Goal: Transaction & Acquisition: Purchase product/service

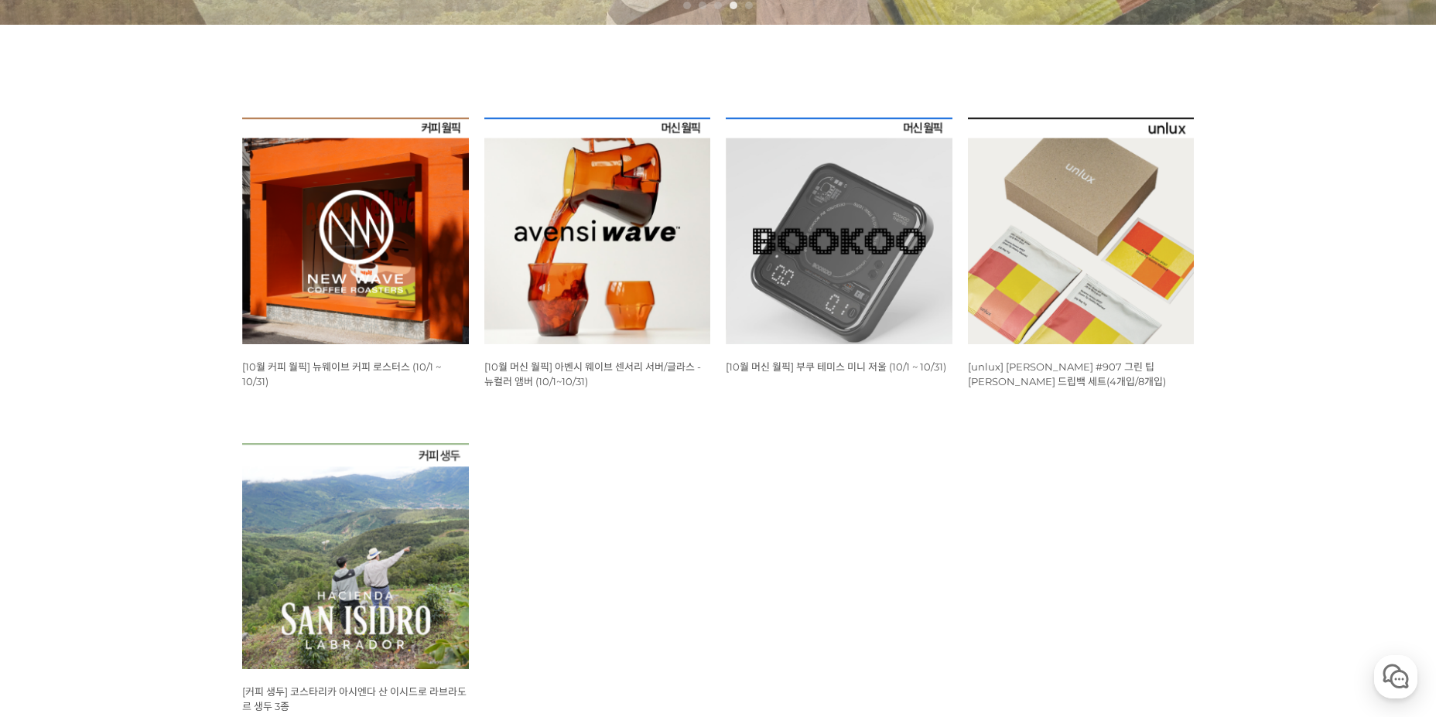
scroll to position [542, 0]
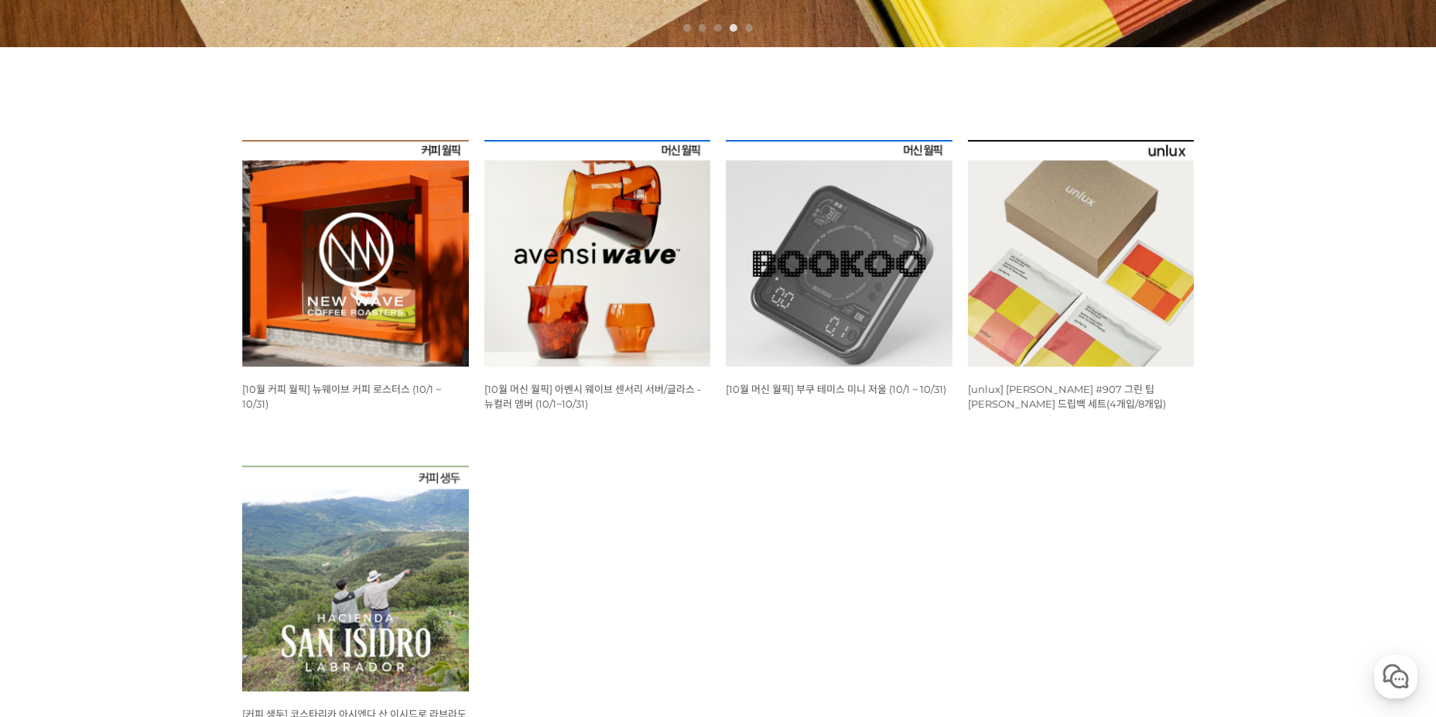
click at [623, 280] on img at bounding box center [597, 253] width 227 height 227
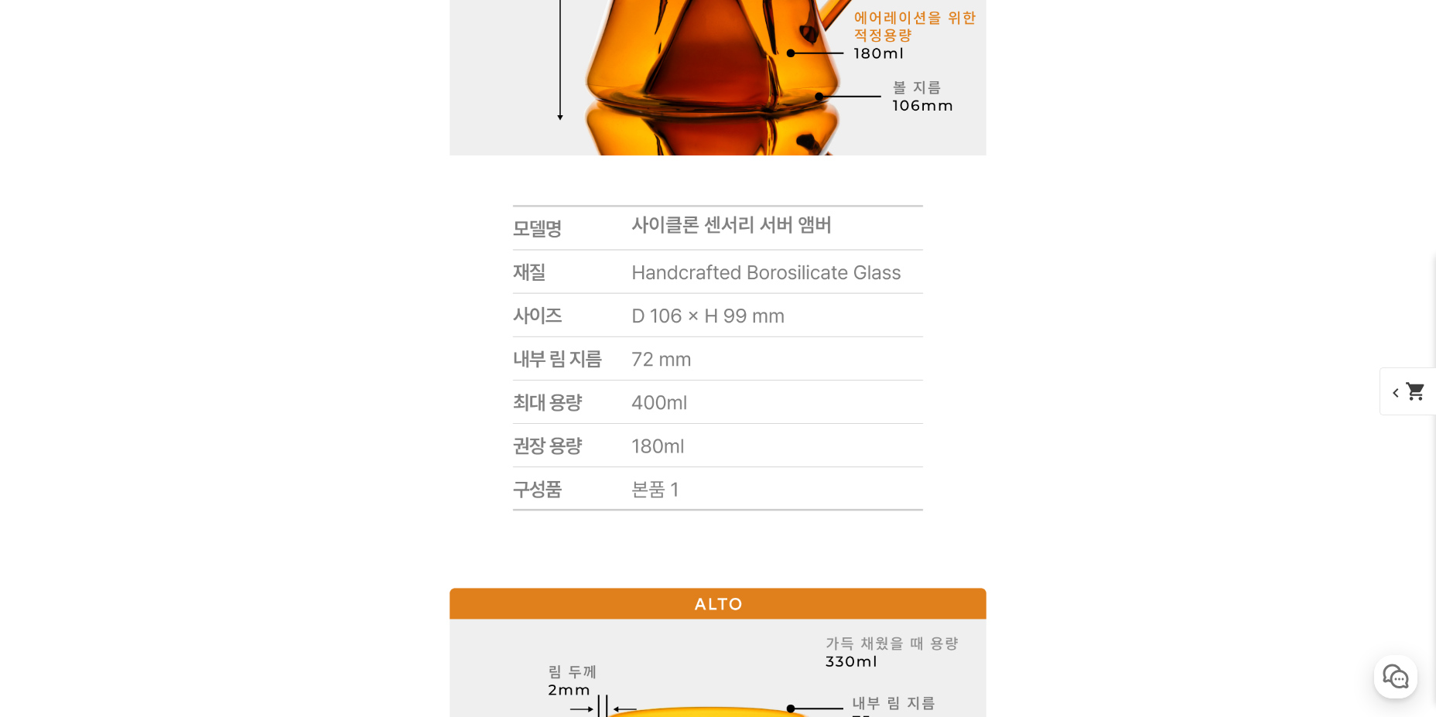
scroll to position [11524, 0]
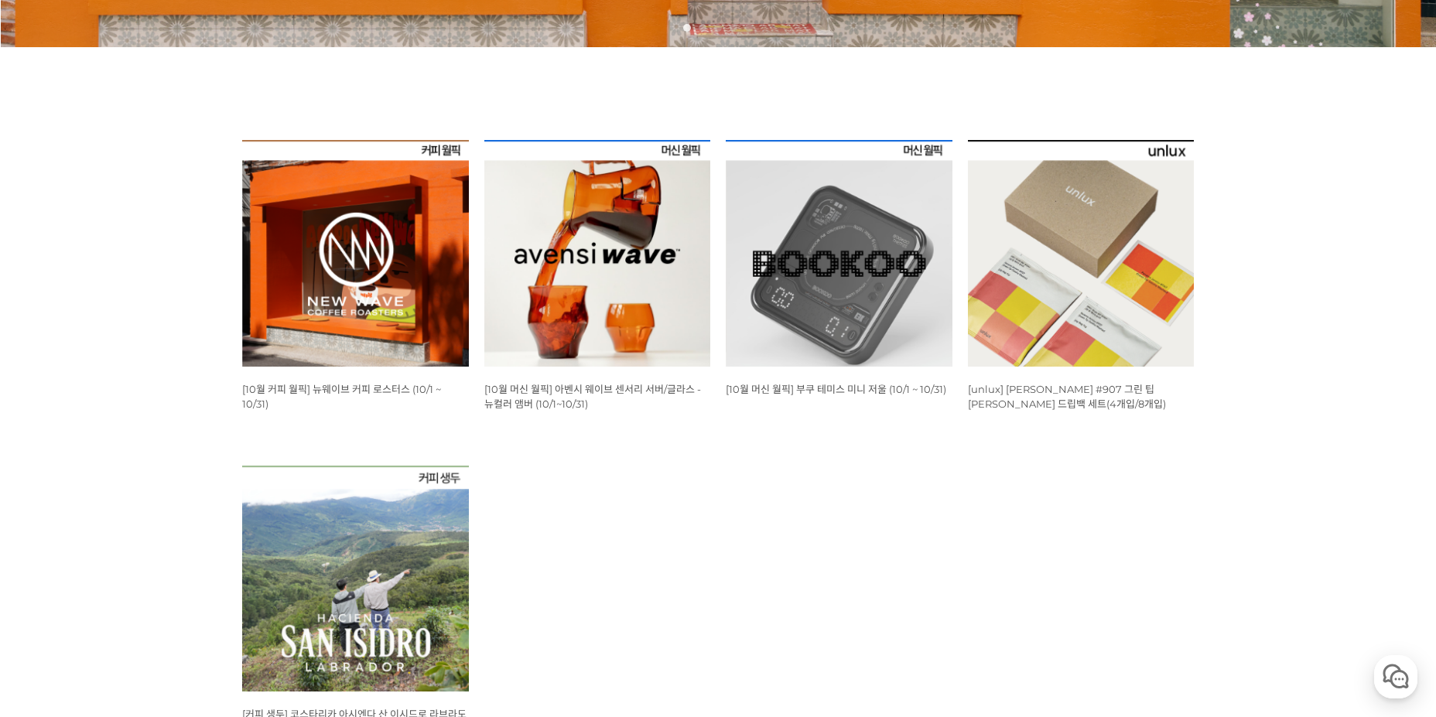
click at [838, 305] on img at bounding box center [839, 253] width 227 height 227
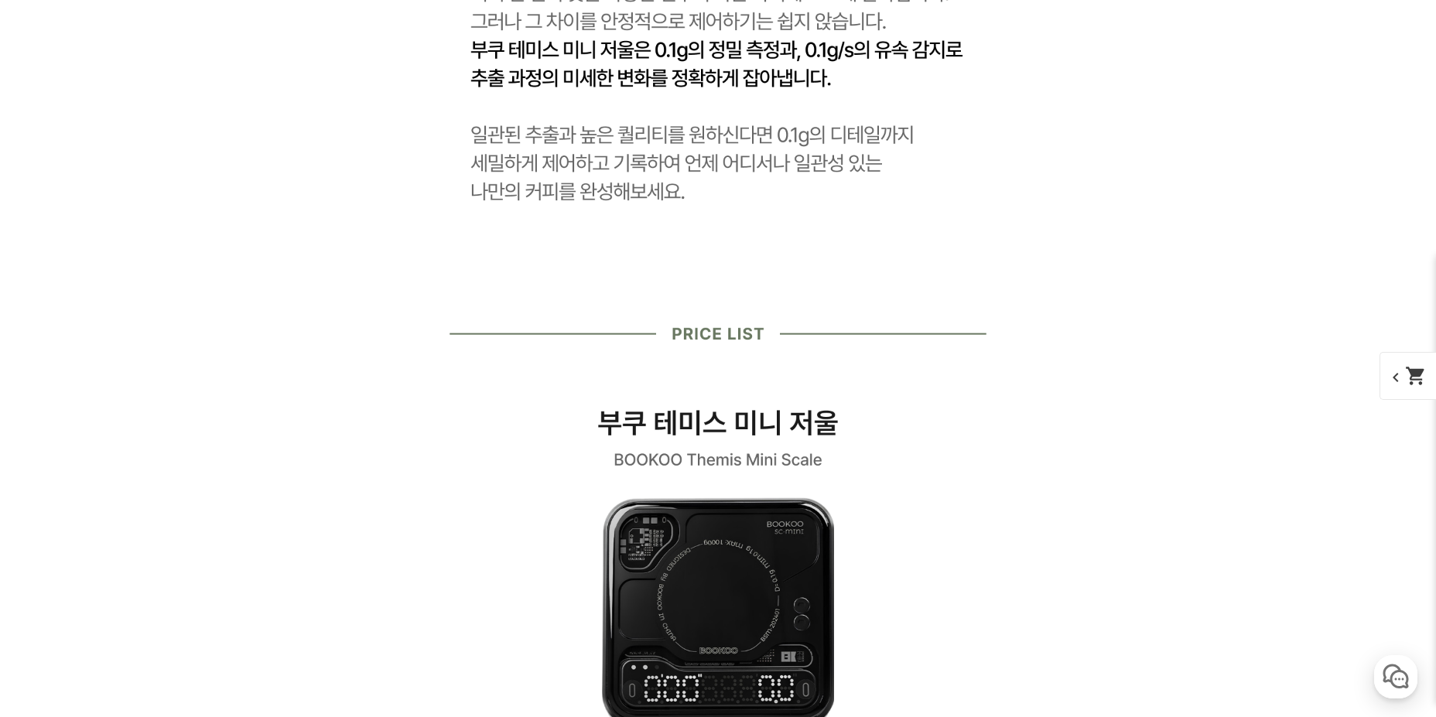
scroll to position [2630, 0]
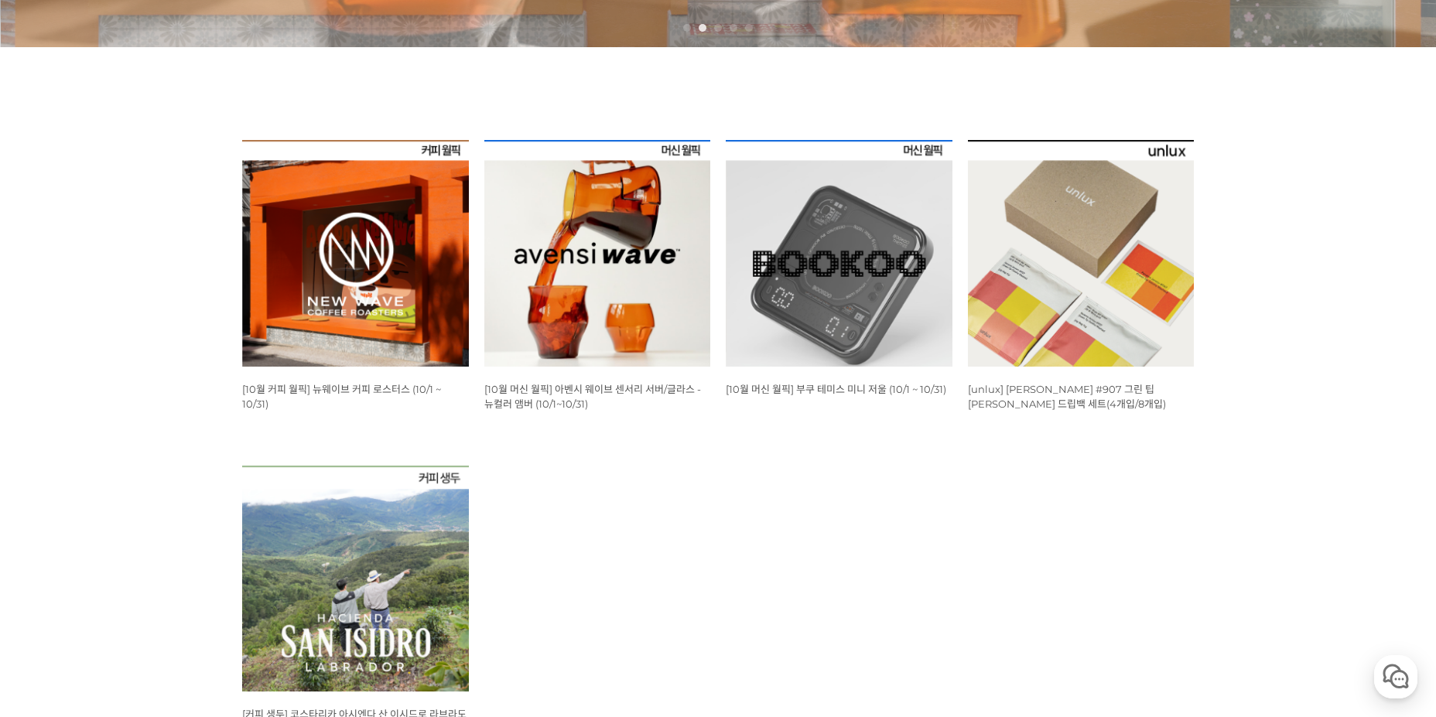
click at [1124, 300] on img at bounding box center [1081, 253] width 227 height 227
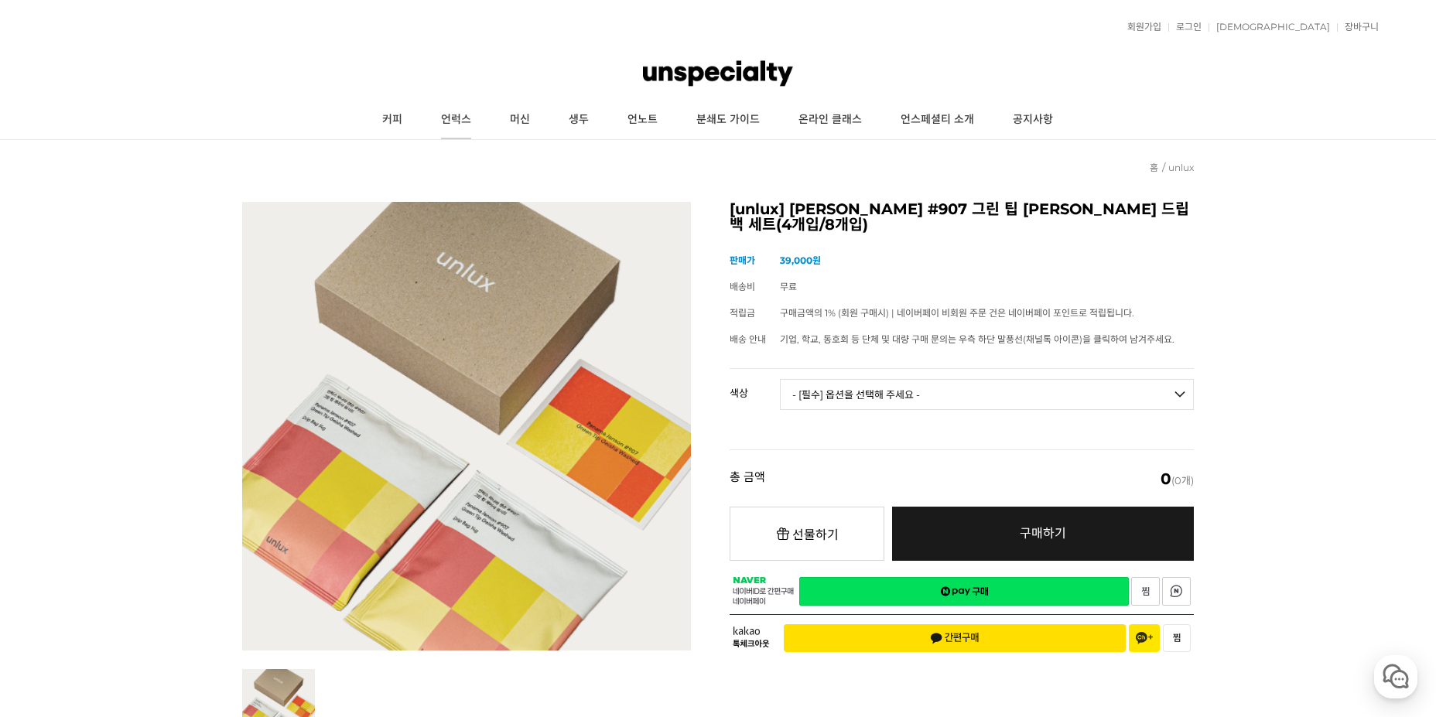
click at [472, 121] on link "언럭스" at bounding box center [456, 120] width 69 height 39
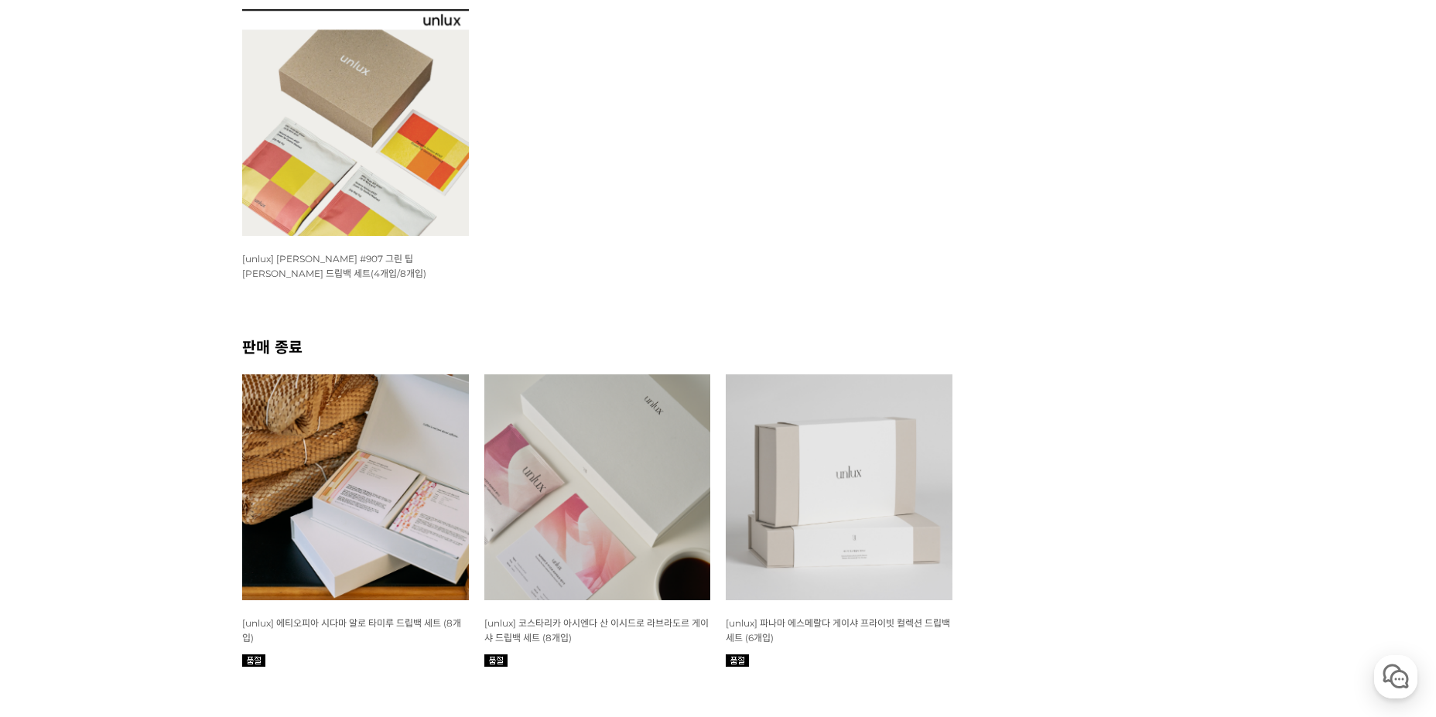
scroll to position [619, 0]
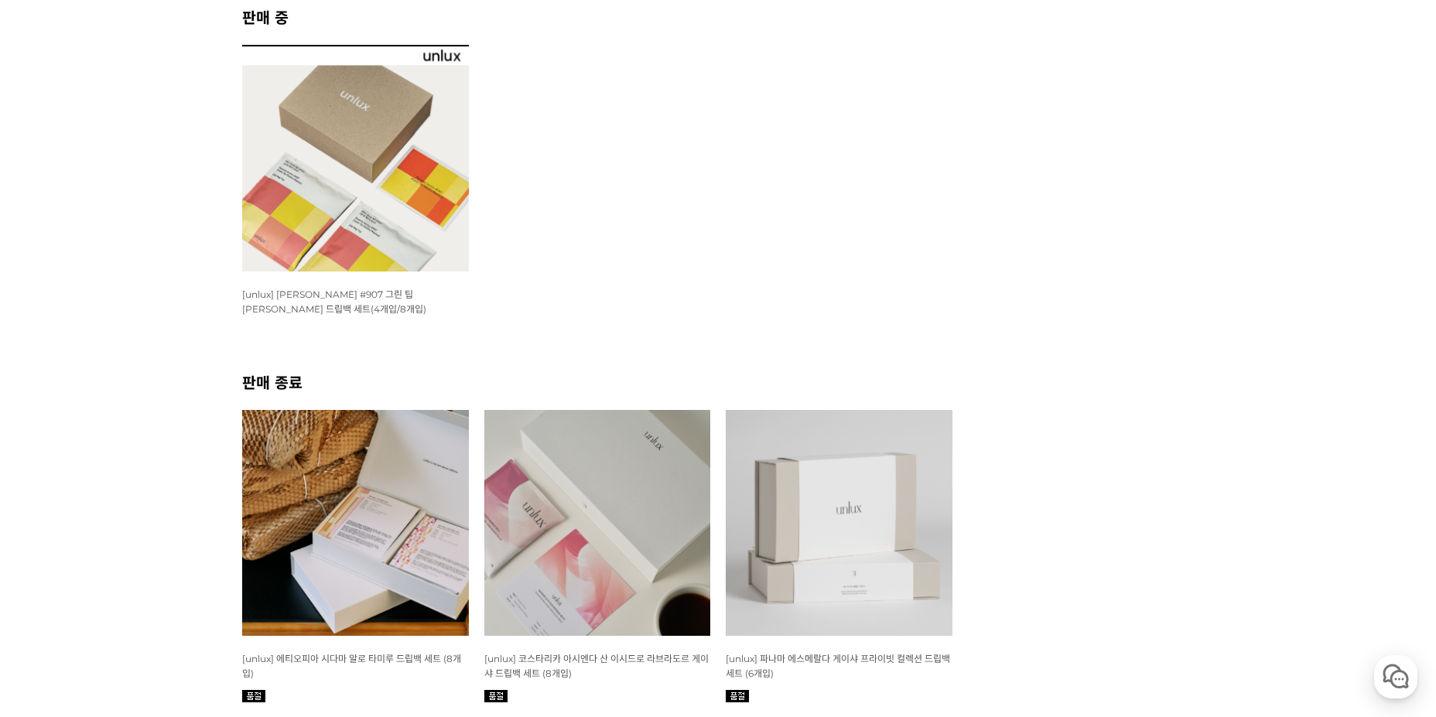
click at [352, 196] on img at bounding box center [355, 158] width 227 height 227
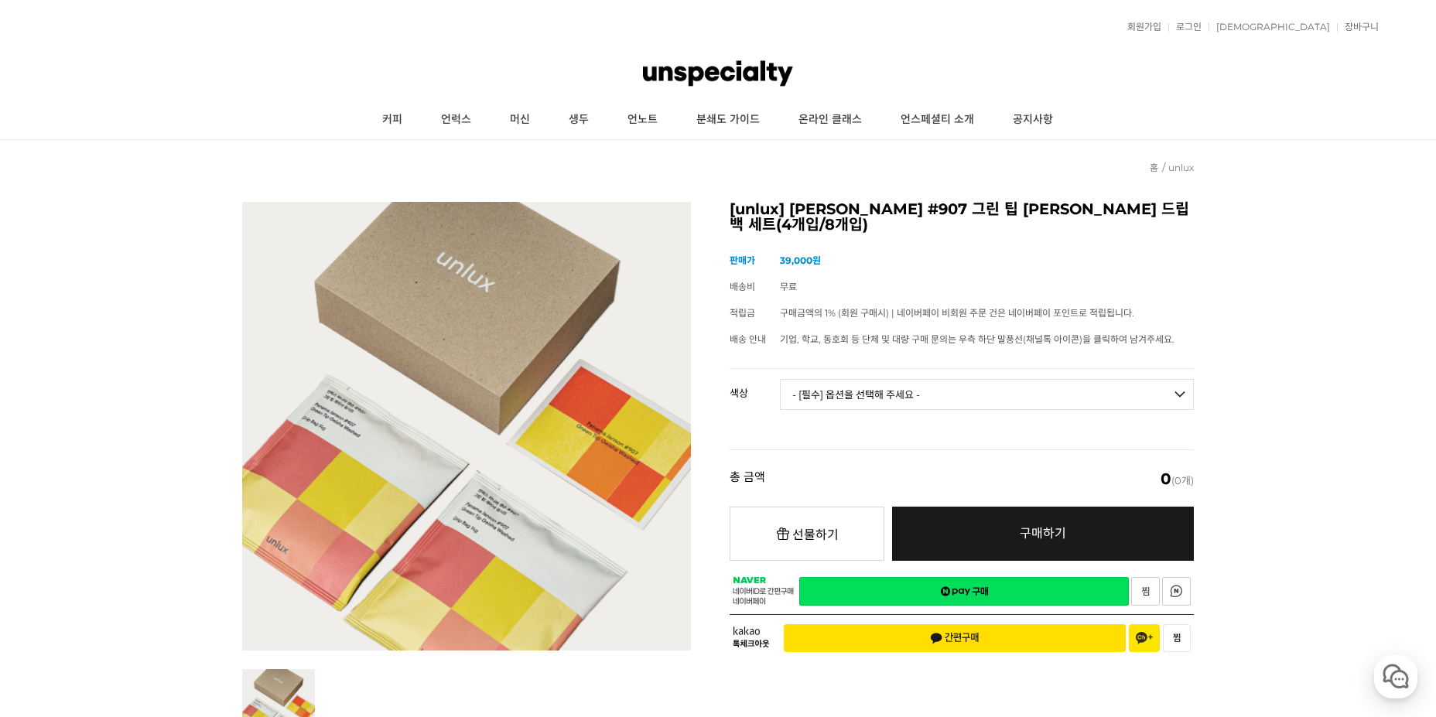
click at [1004, 395] on select "- [필수] 옵션을 선택해 주세요 - ------------------- 파나마 잰슨 #907 Standard(4p) 파나마 잰슨 #907 D…" at bounding box center [987, 394] width 414 height 31
click at [780, 379] on select "- [필수] 옵션을 선택해 주세요 - ------------------- 파나마 잰슨 #907 Standard(4p) 파나마 잰슨 #907 D…" at bounding box center [987, 394] width 414 height 31
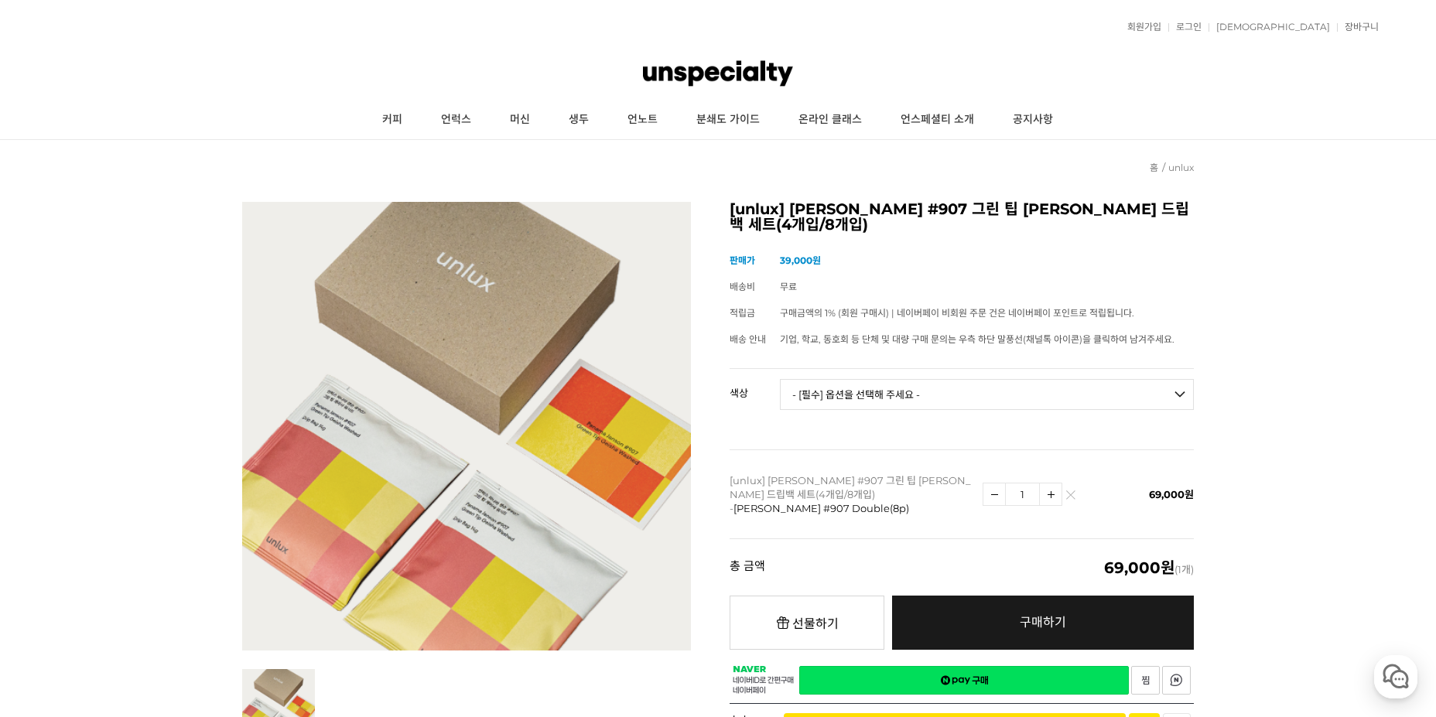
click at [1058, 396] on select "- [필수] 옵션을 선택해 주세요 - ------------------- 파나마 잰슨 #907 Standard(4p) 파나마 잰슨 #907 D…" at bounding box center [987, 394] width 414 height 31
click at [780, 379] on select "- [필수] 옵션을 선택해 주세요 - ------------------- 파나마 잰슨 #907 Standard(4p) 파나마 잰슨 #907 D…" at bounding box center [987, 394] width 414 height 31
select select "*"
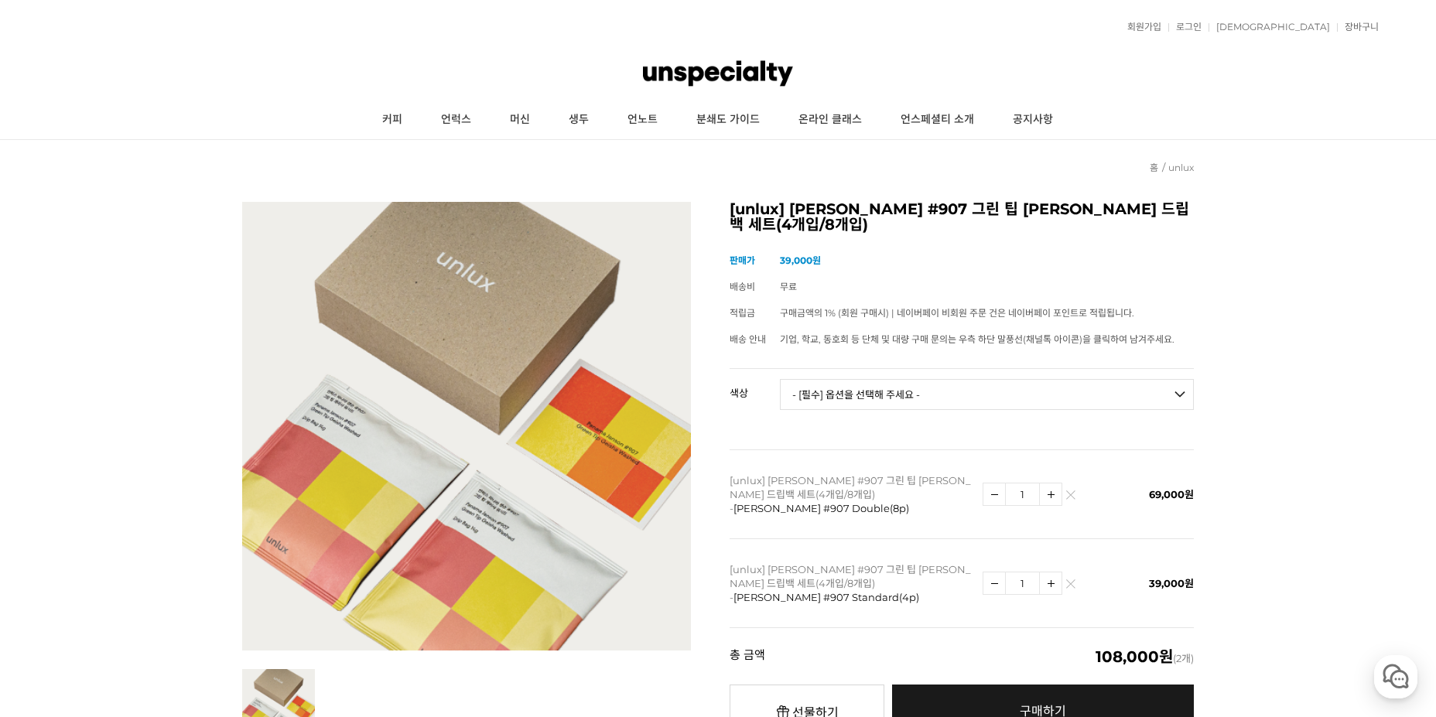
click at [1078, 498] on td "1" at bounding box center [1045, 494] width 127 height 89
click at [1071, 497] on img at bounding box center [1070, 498] width 9 height 9
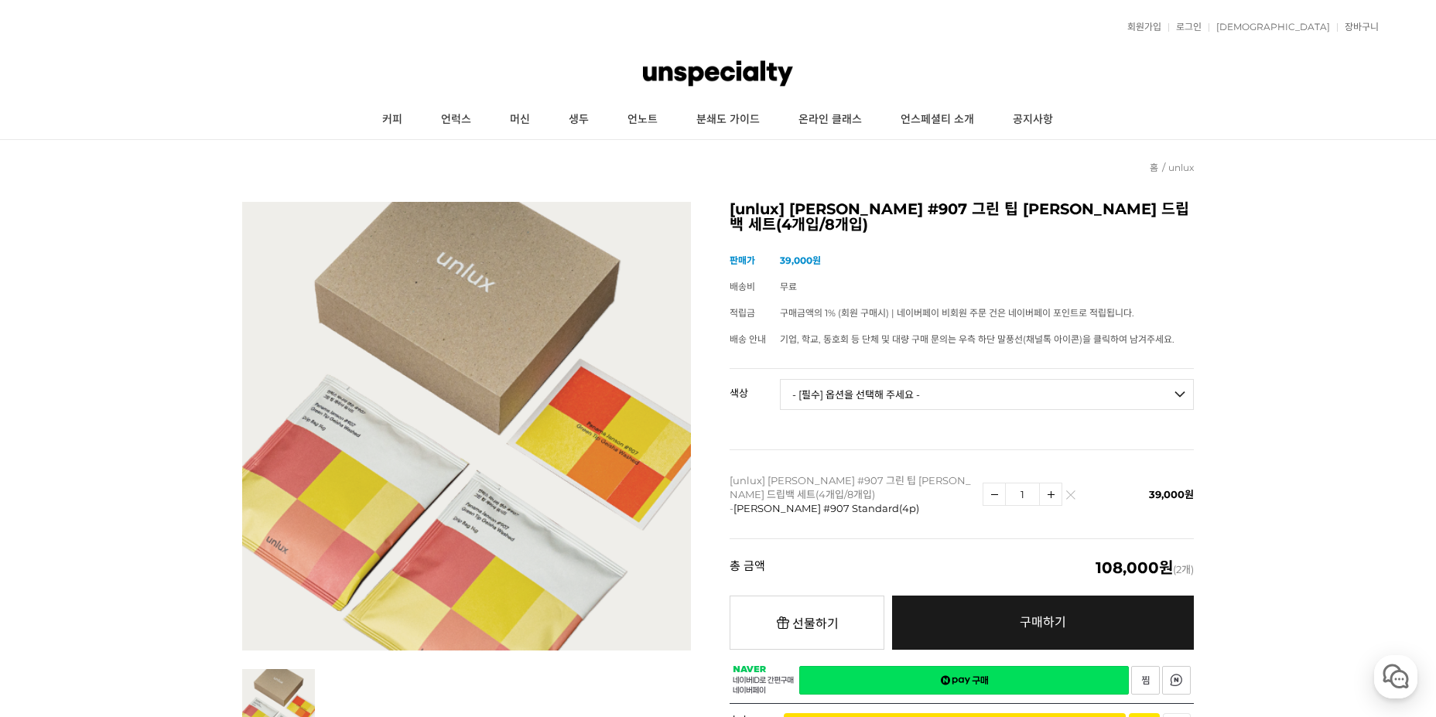
click at [1071, 497] on img at bounding box center [1070, 498] width 9 height 9
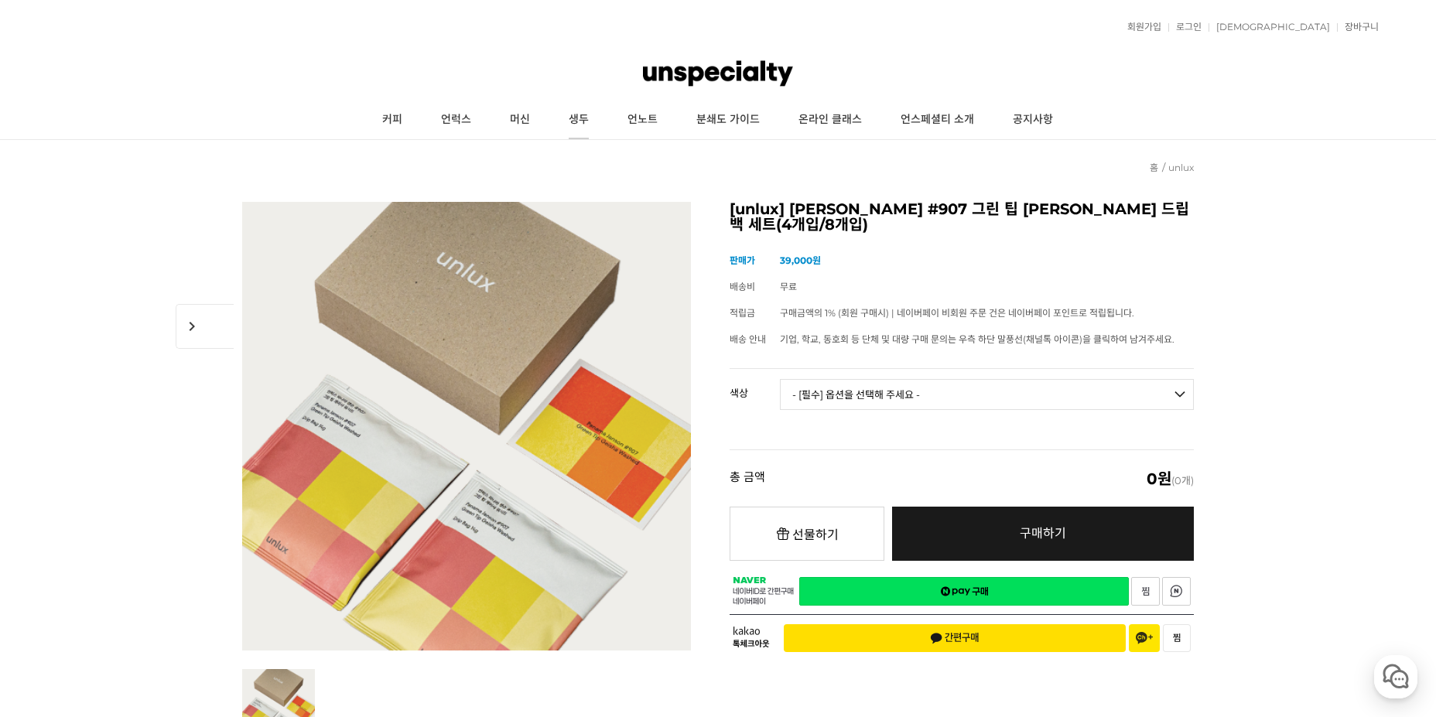
click at [583, 120] on link "생두" at bounding box center [578, 120] width 59 height 39
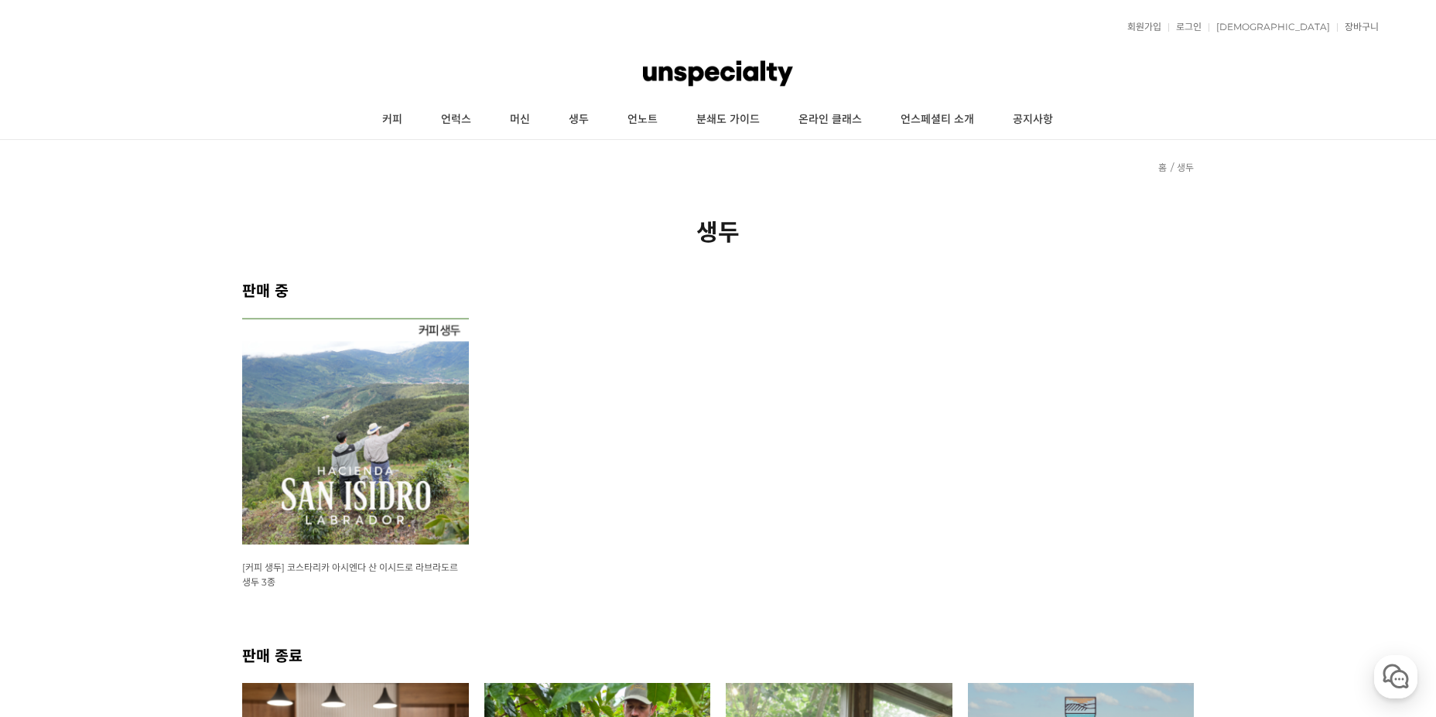
click at [449, 381] on img at bounding box center [355, 431] width 227 height 227
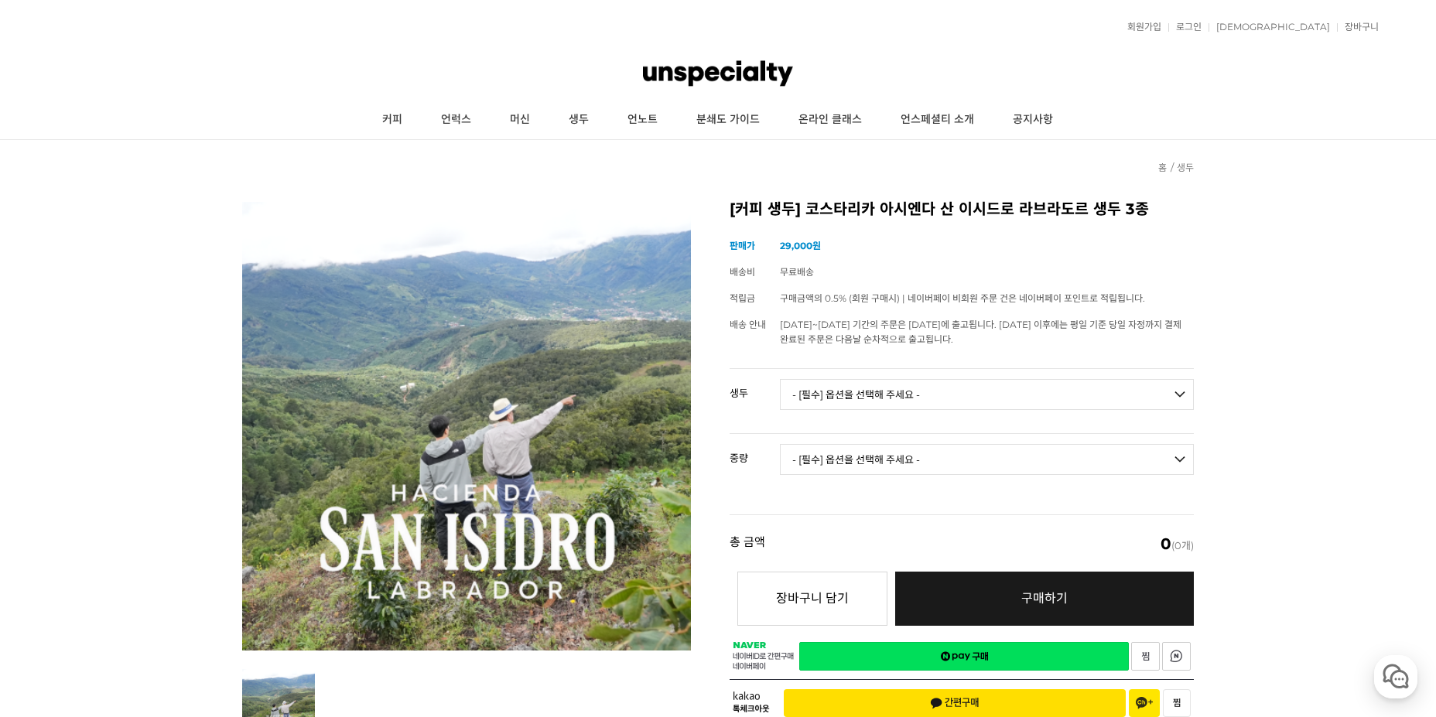
click at [862, 397] on select "- [필수] 옵션을 선택해 주세요 - ------------------- 코스타리카 아시엔다 산 이시드로 라브라도르 엘 세드로 게이샤 무산소 …" at bounding box center [987, 394] width 414 height 31
select select "코스타리카 아시엔다 산 이시드로 라브라도르 엘 세드로 게이샤 무산소 내추럴"
click at [780, 379] on select "- [필수] 옵션을 선택해 주세요 - ------------------- 코스타리카 아시엔다 산 이시드로 라브라도르 엘 세드로 게이샤 무산소 …" at bounding box center [987, 394] width 414 height 31
click at [880, 457] on select "- [필수] 옵션을 선택해 주세요 - ------------------- 500g 1kg" at bounding box center [987, 459] width 414 height 31
select select "500g"
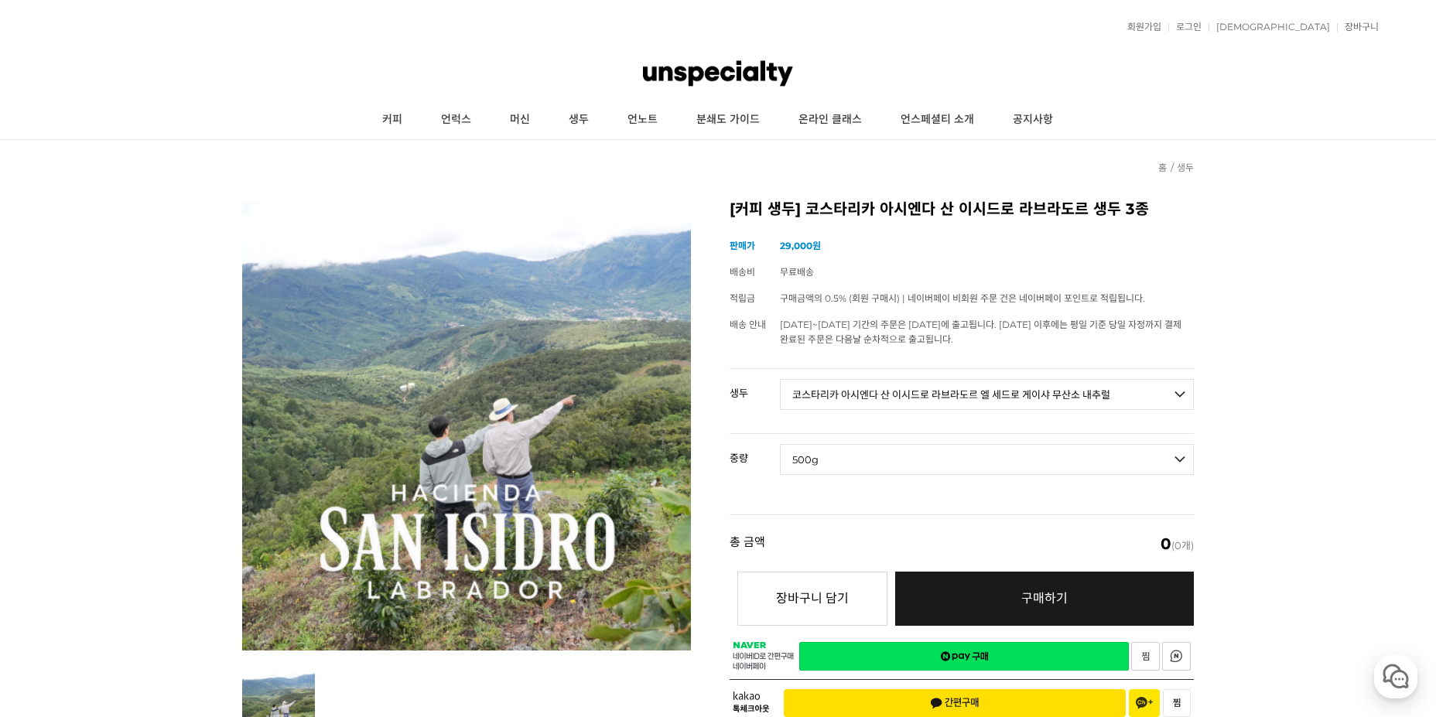
click at [780, 444] on select "- [필수] 옵션을 선택해 주세요 - ------------------- 500g 1kg" at bounding box center [987, 459] width 414 height 31
select select "*"
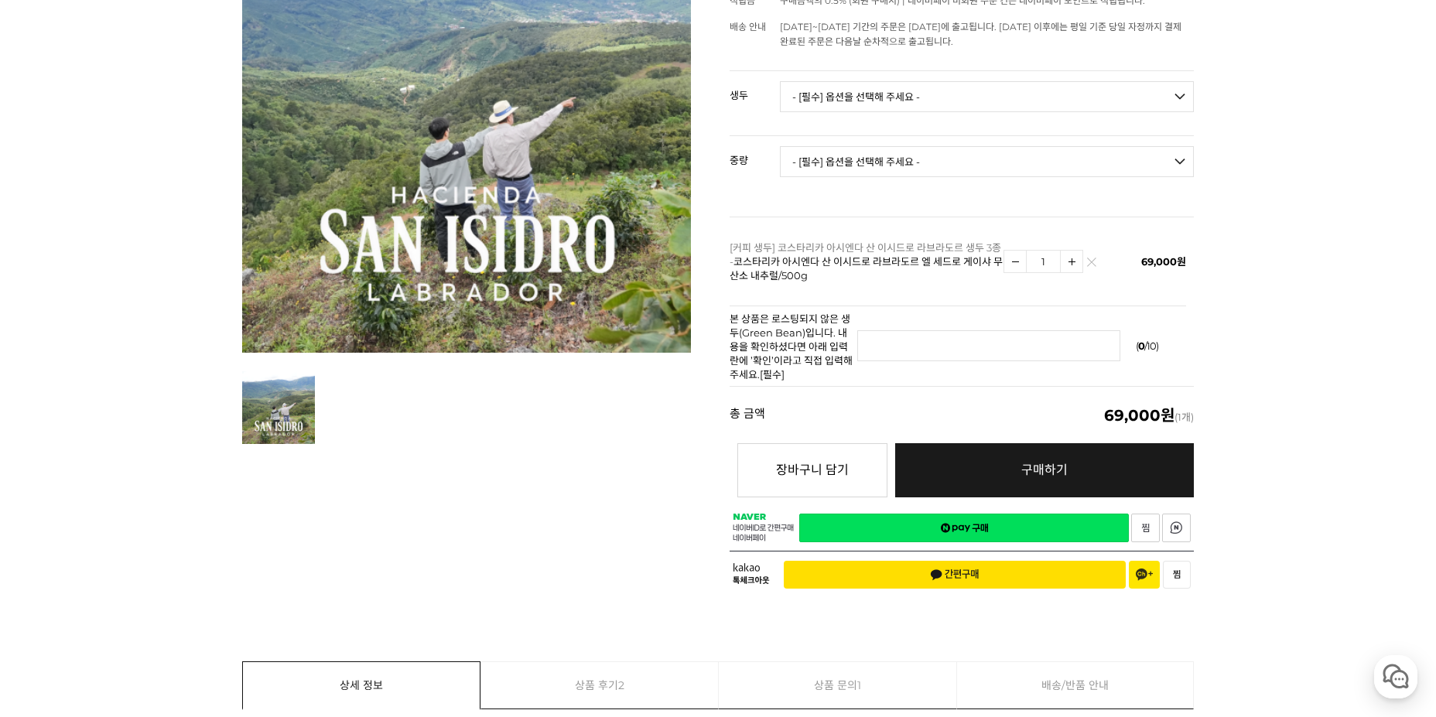
scroll to position [309, 0]
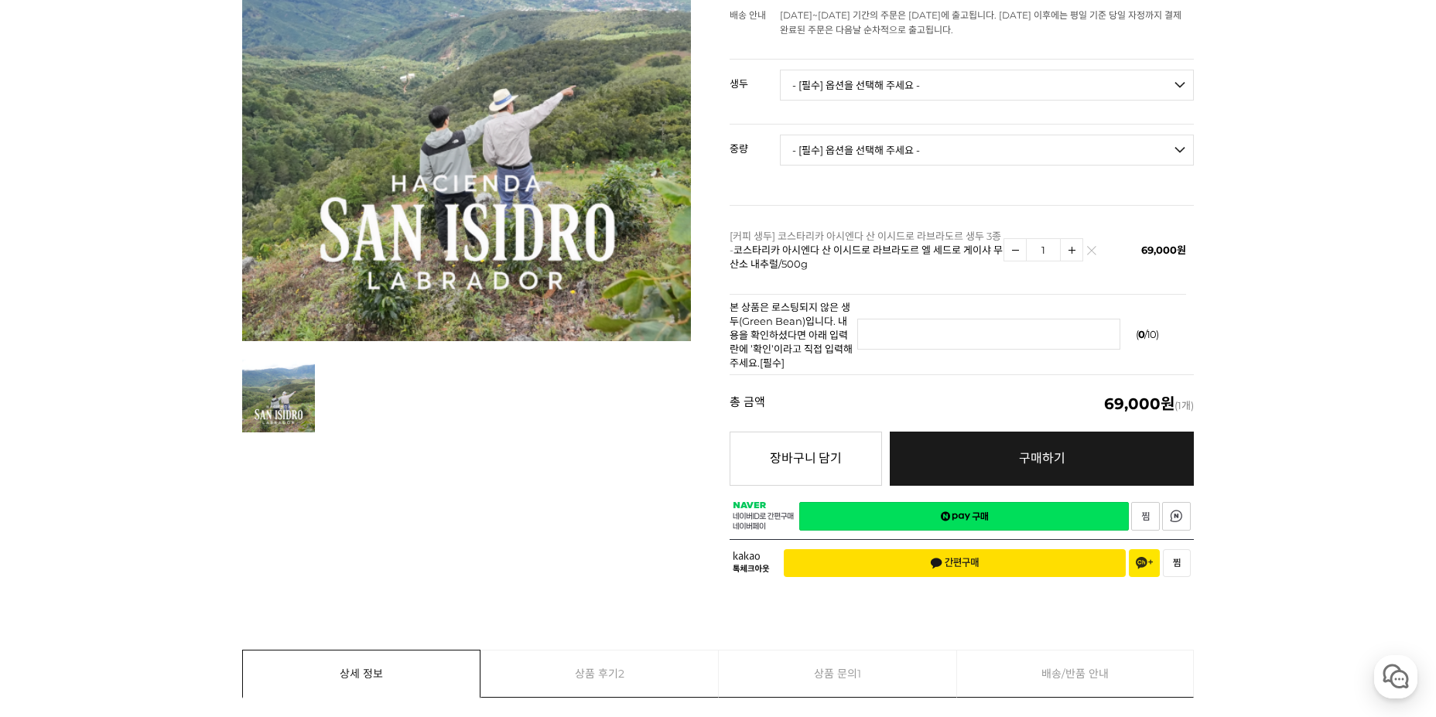
click at [1088, 253] on tr "[커피 생두] 코스타리카 아시엔다 산 이시드로 라브라도르 생두 3종 - 코스타리카 아시엔다 산 이시드로 라브라도르 엘 세드로 게이샤 무산소 내…" at bounding box center [958, 250] width 456 height 89
click at [1089, 258] on img at bounding box center [1091, 254] width 9 height 9
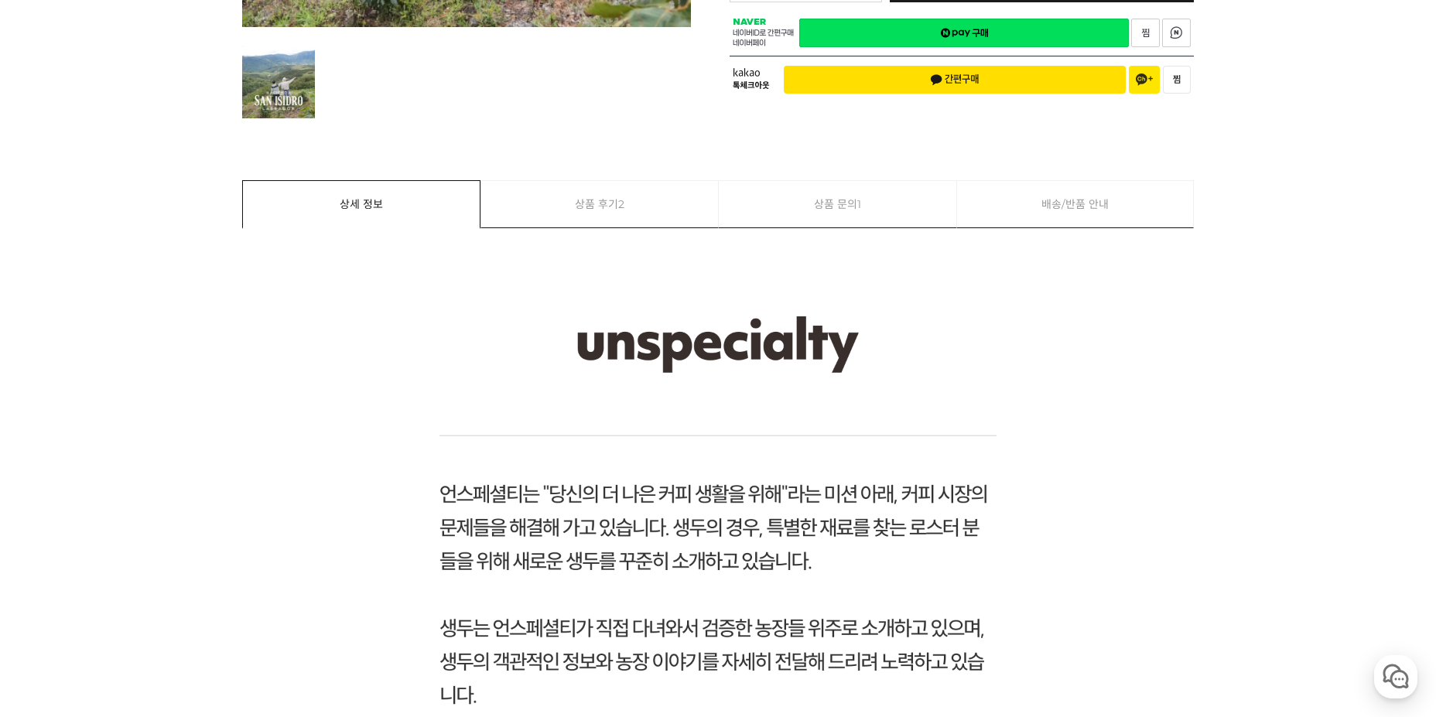
scroll to position [619, 0]
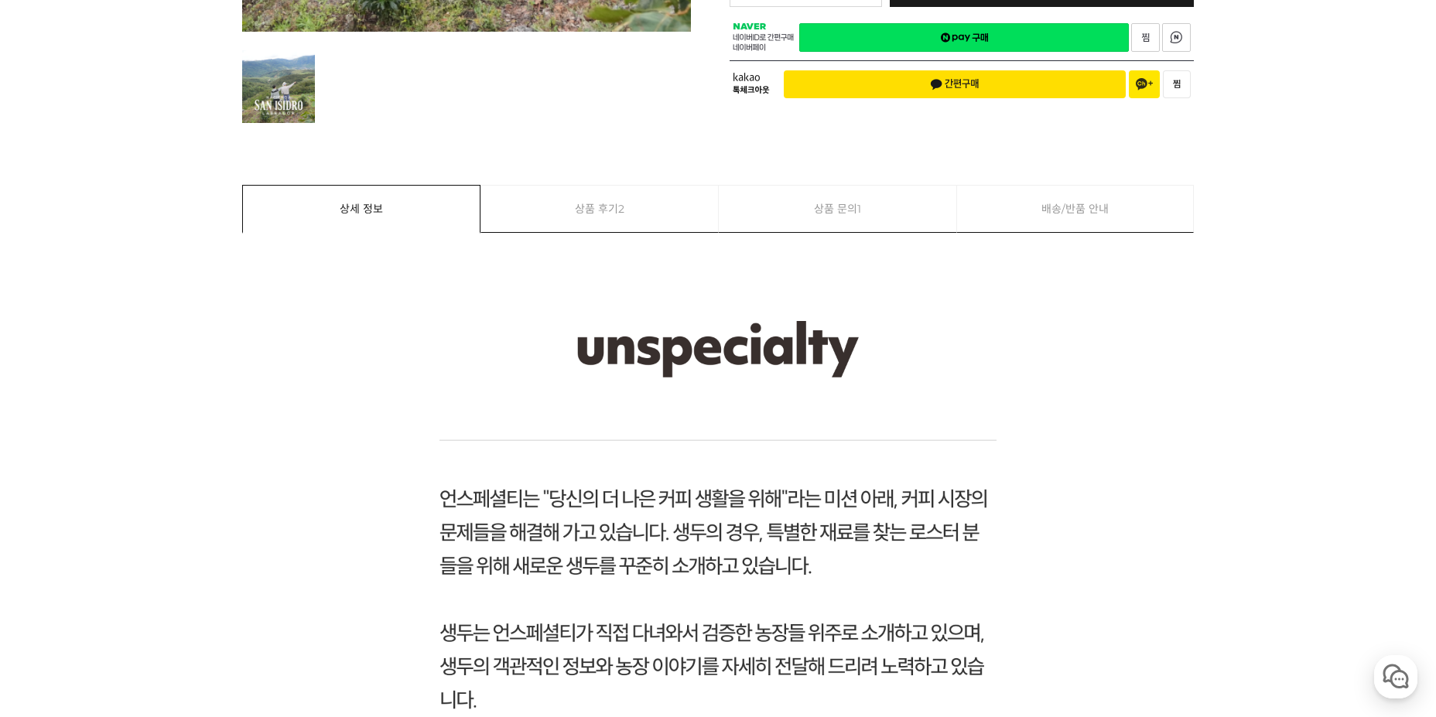
click at [685, 220] on link "상품 후기 2" at bounding box center [599, 209] width 237 height 46
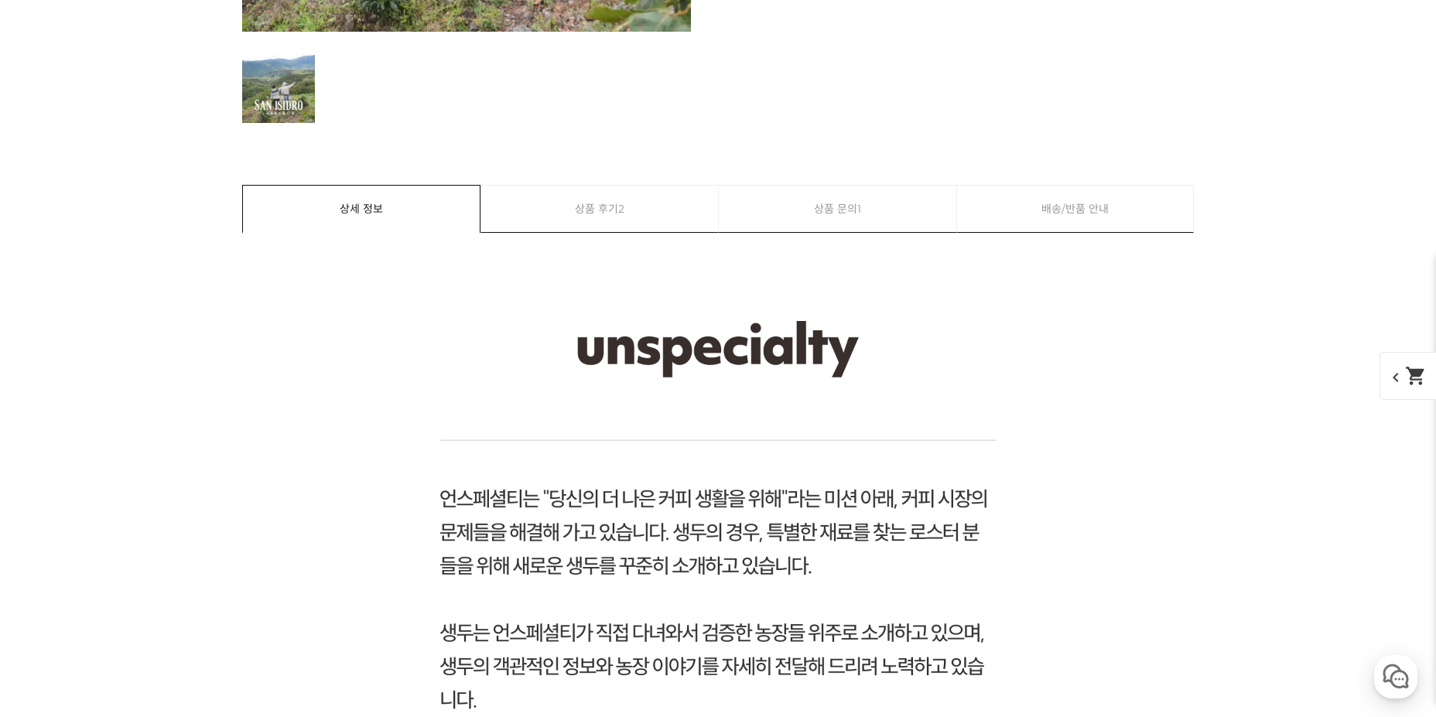
scroll to position [13498, 0]
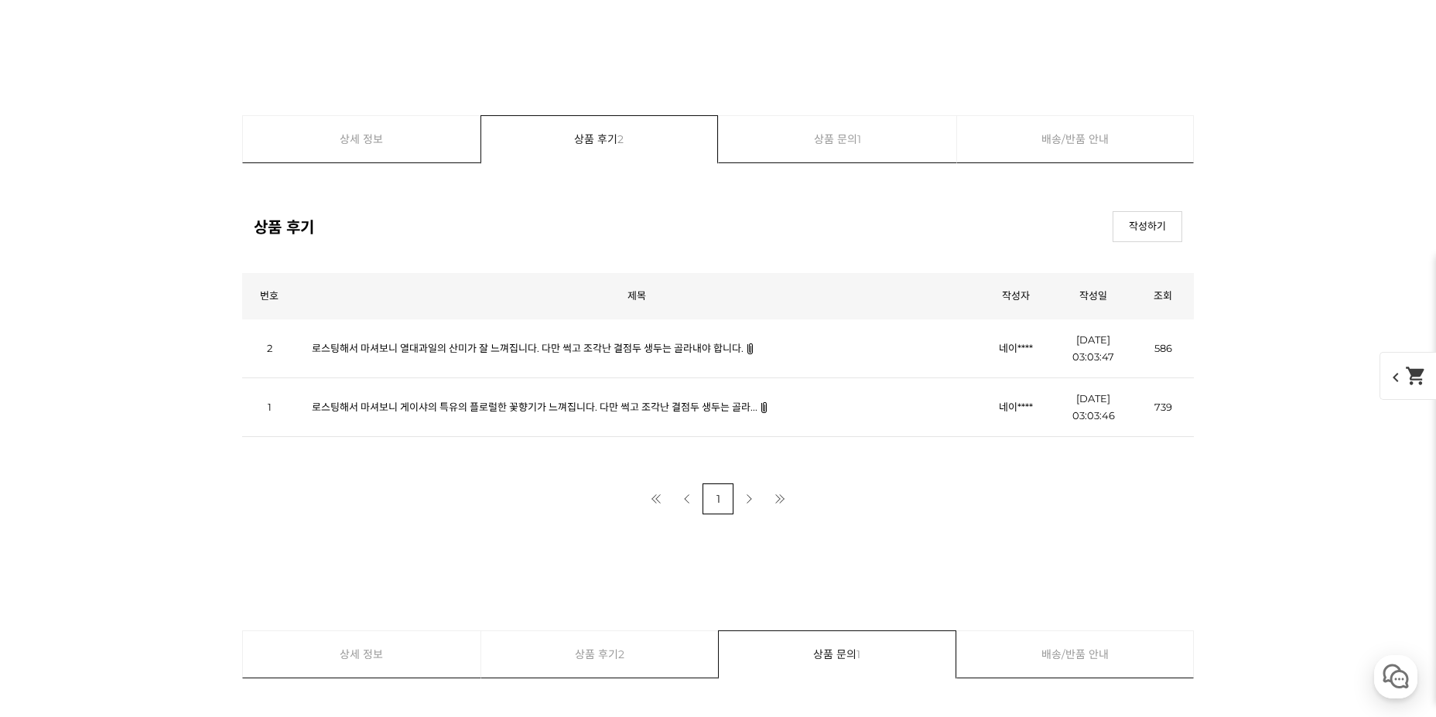
click at [693, 352] on link "로스팅해서 마셔보니 열대과일의 산미가 잘 느껴집니다. 다만 썩고 조각난 결점두 생두는 골라내야 합니다." at bounding box center [528, 348] width 432 height 12
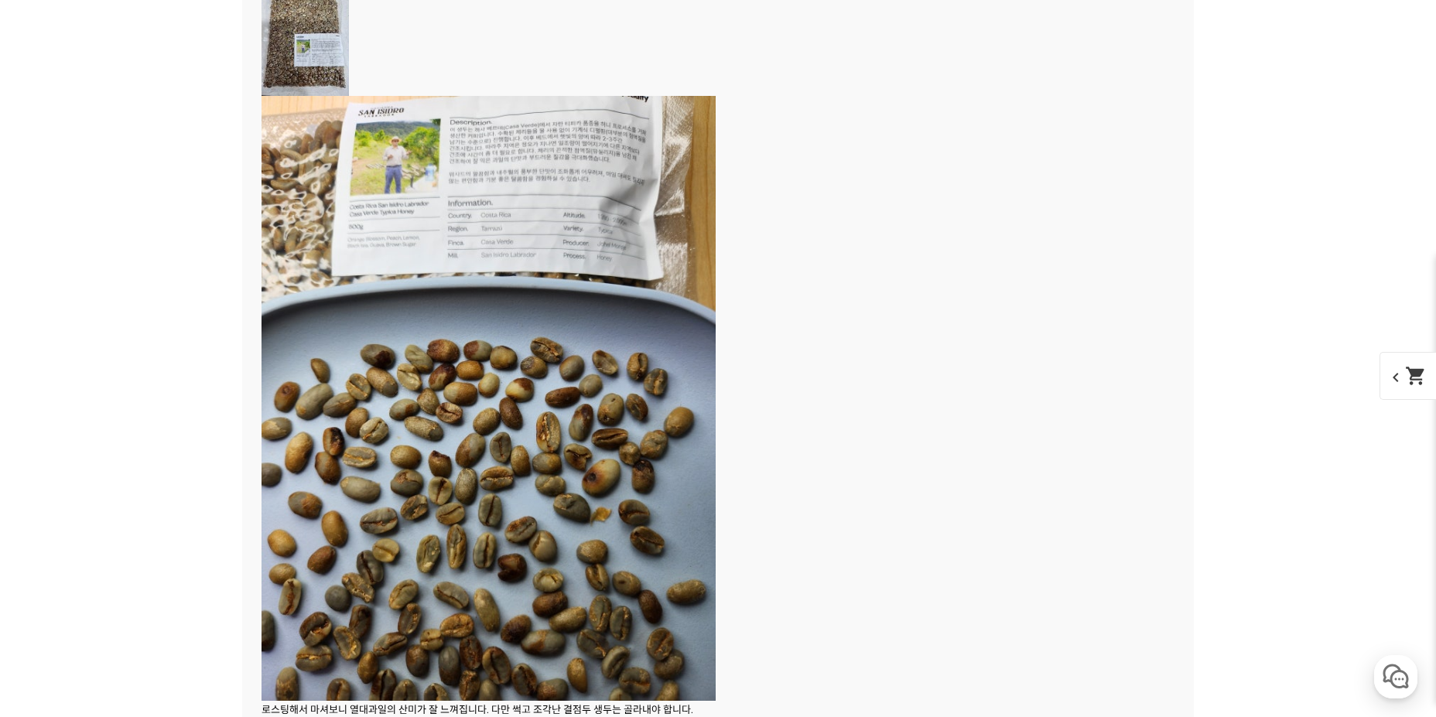
scroll to position [14194, 0]
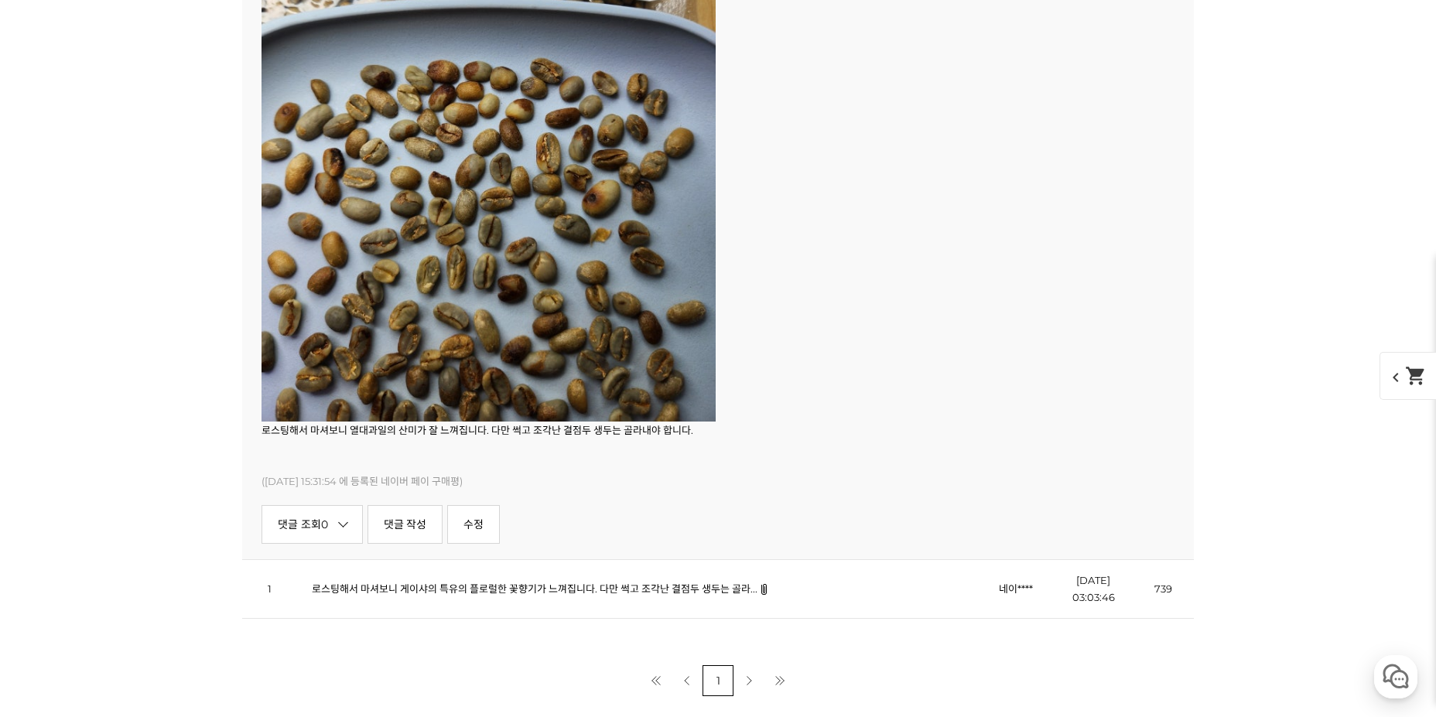
click at [667, 611] on td "로스팅해서 마셔보니 게이샤의 특유의 플로럴한 꽃향기가 느껴집니다. 다만 썩고 조각난 결점두 생두는 골라..." at bounding box center [636, 589] width 681 height 59
click at [603, 593] on link "로스팅해서 마셔보니 게이샤의 특유의 플로럴한 꽃향기가 느껴집니다. 다만 썩고 조각난 결점두 생두는 골라..." at bounding box center [535, 589] width 446 height 12
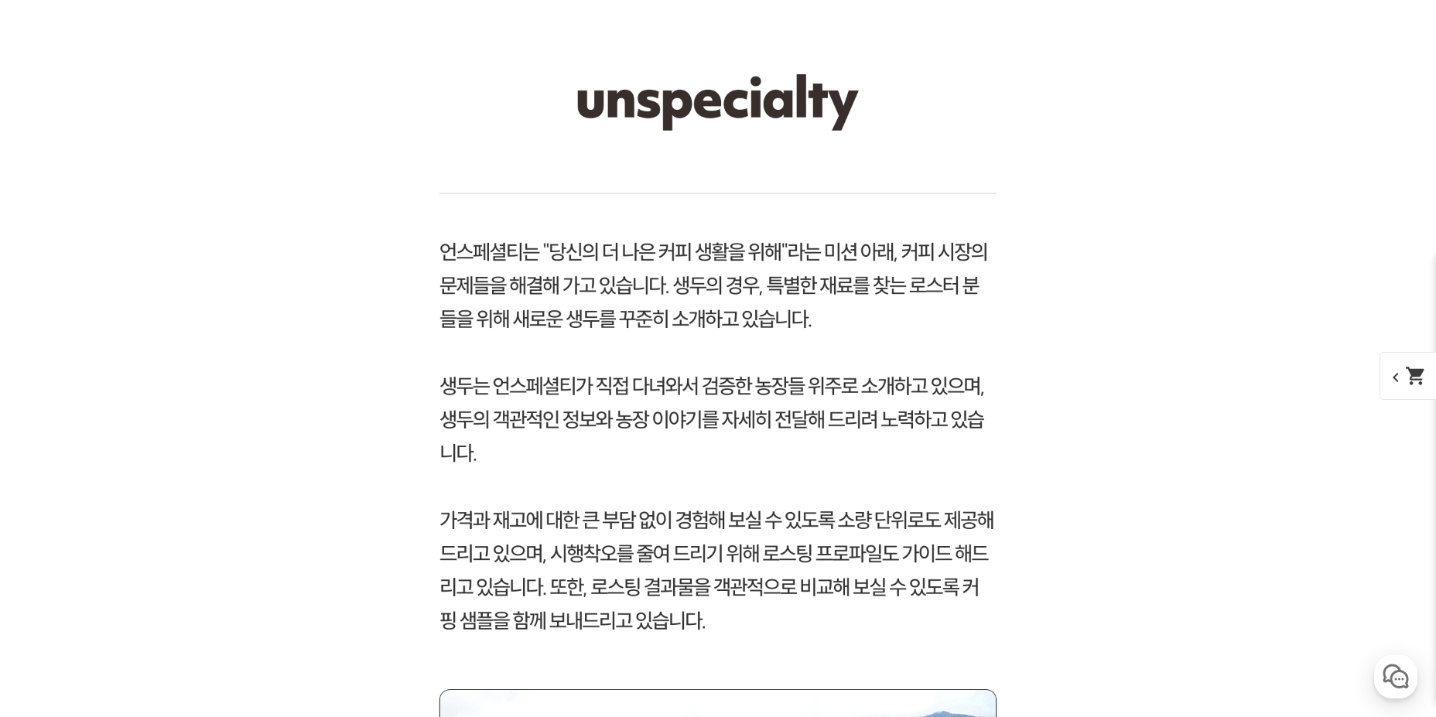
scroll to position [0, 0]
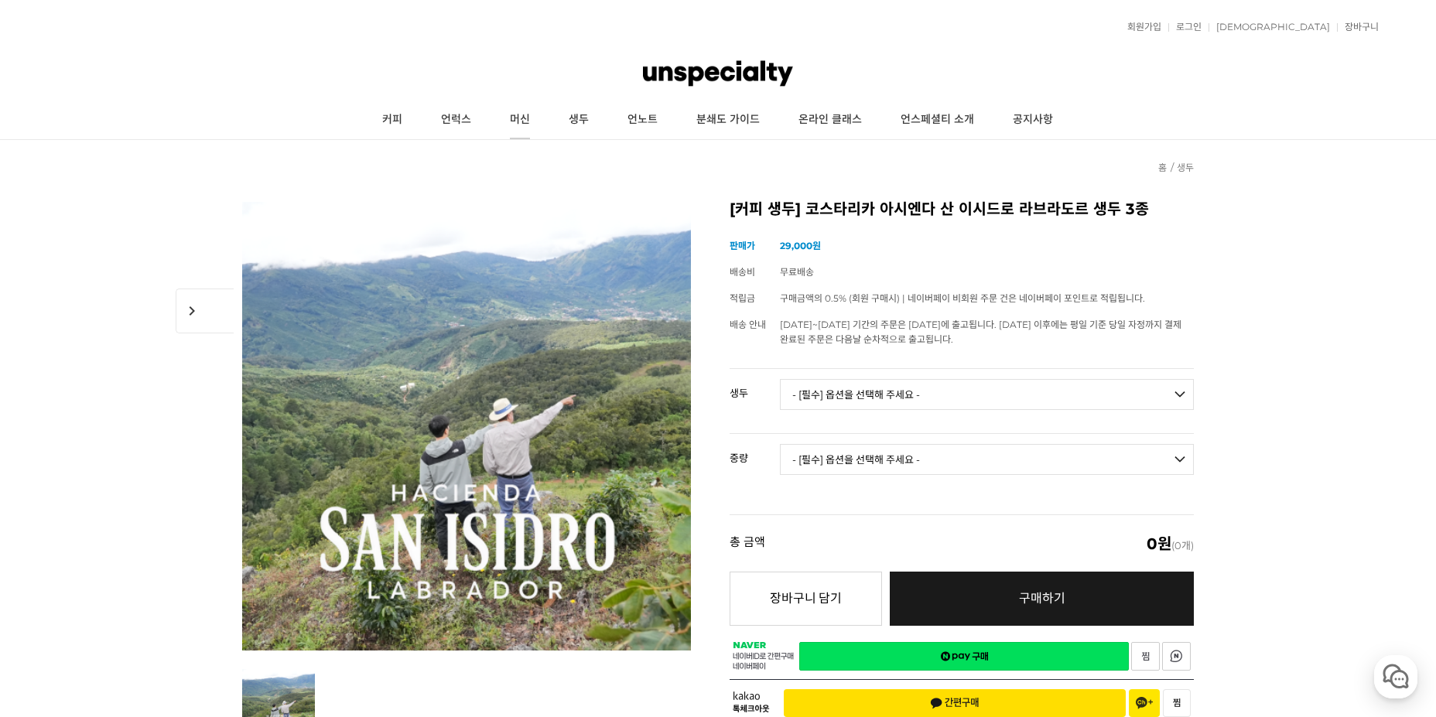
click at [535, 125] on link "머신" at bounding box center [519, 120] width 59 height 39
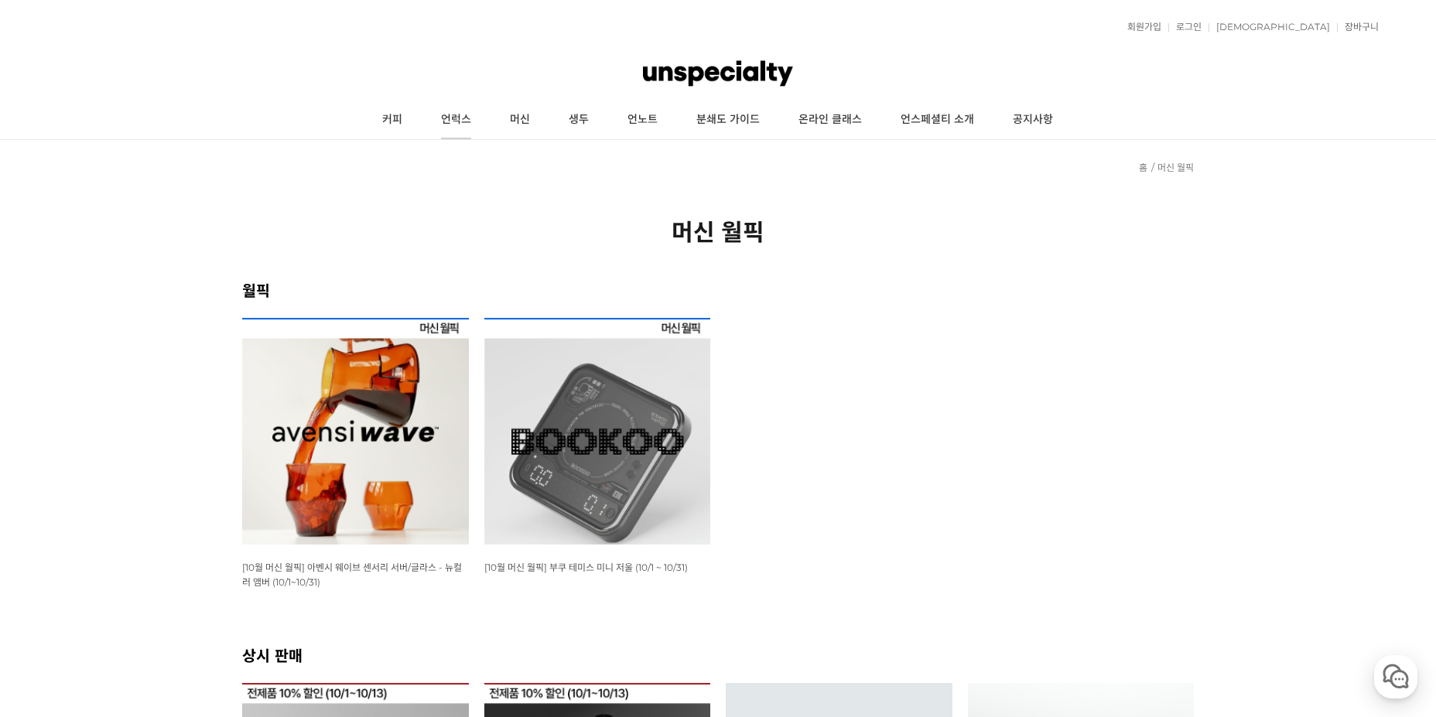
click at [463, 120] on link "언럭스" at bounding box center [456, 120] width 69 height 39
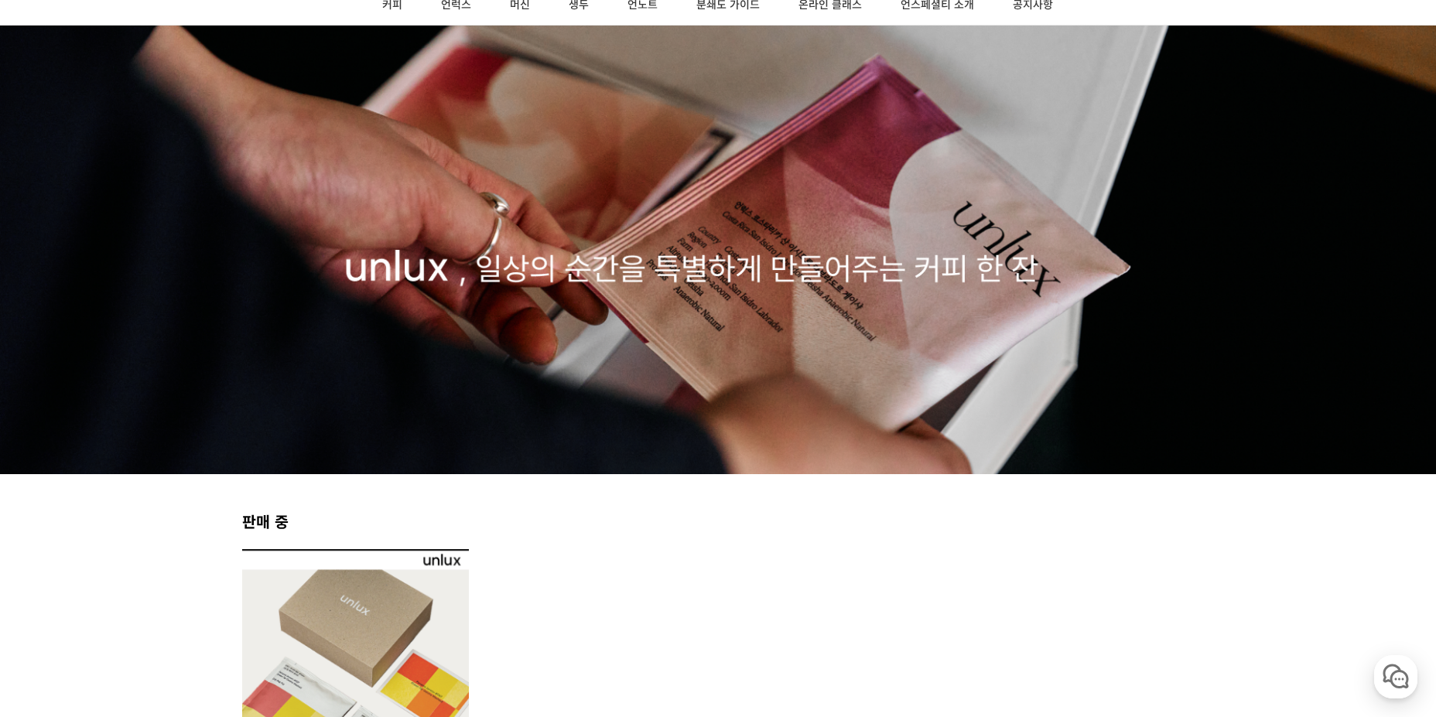
scroll to position [387, 0]
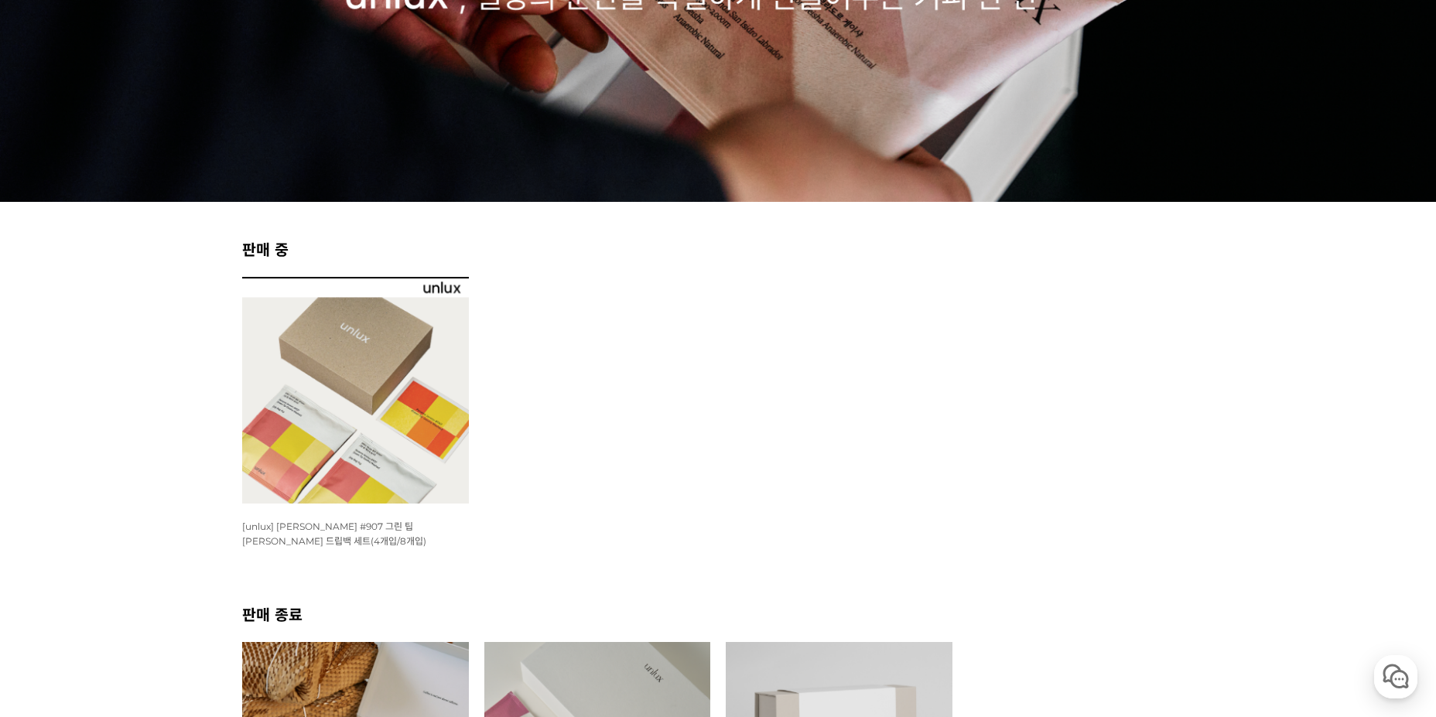
click at [447, 377] on img at bounding box center [355, 390] width 227 height 227
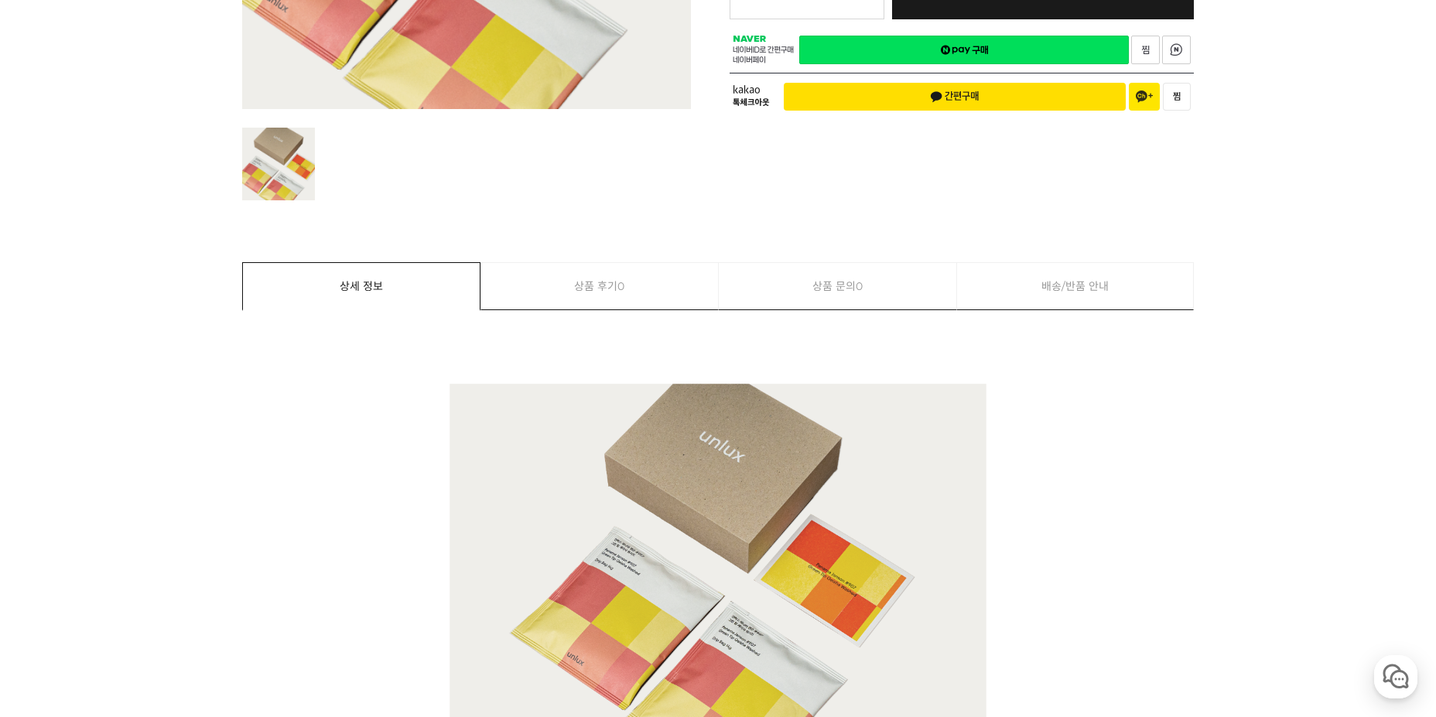
click at [647, 299] on link "상품 후기 0" at bounding box center [599, 286] width 237 height 46
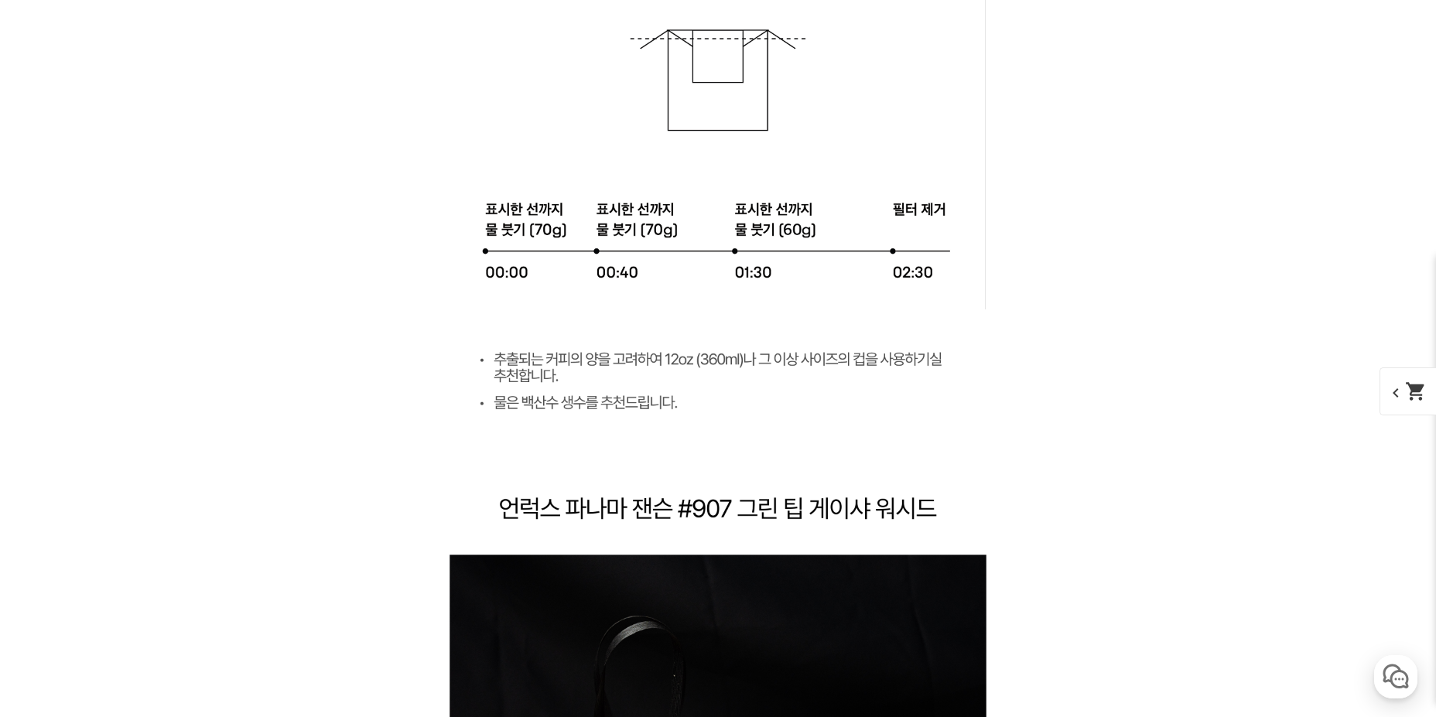
scroll to position [3904, 0]
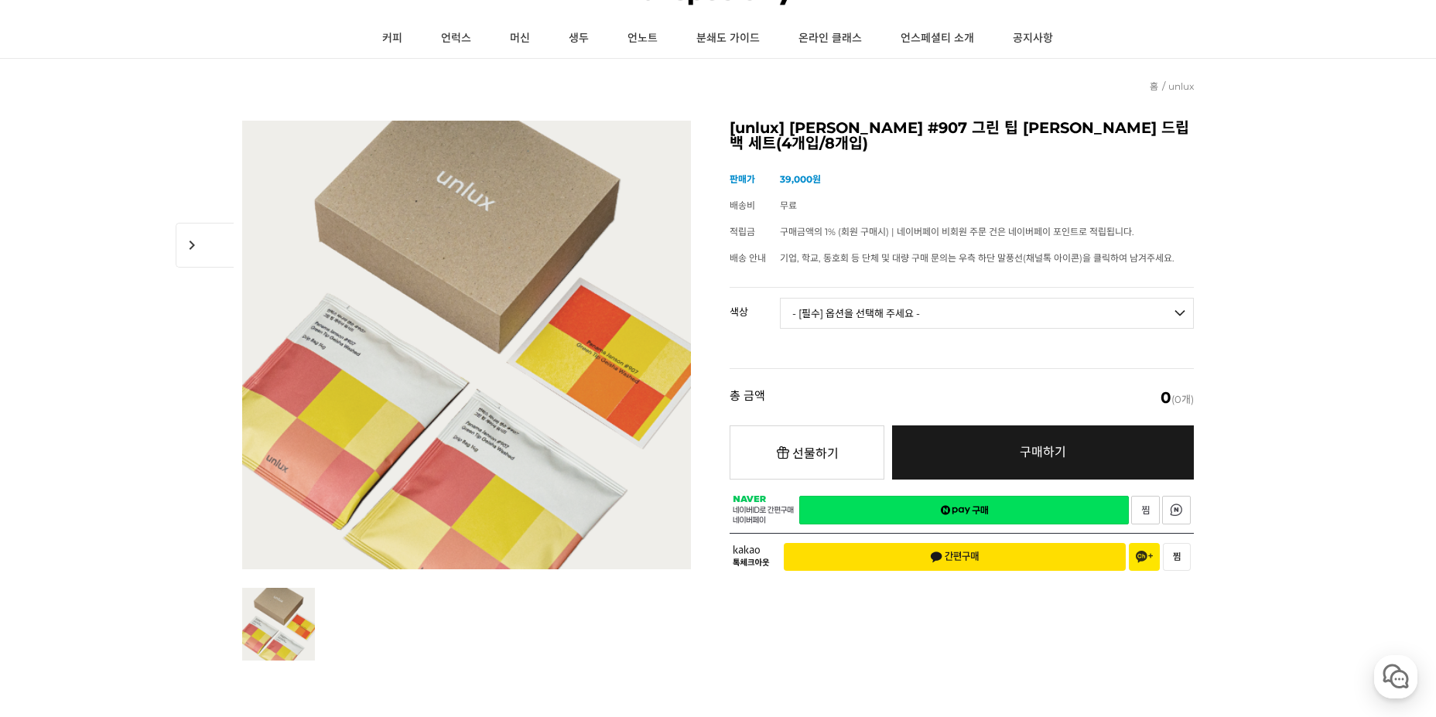
drag, startPoint x: 1409, startPoint y: 16, endPoint x: 1353, endPoint y: 22, distance: 56.0
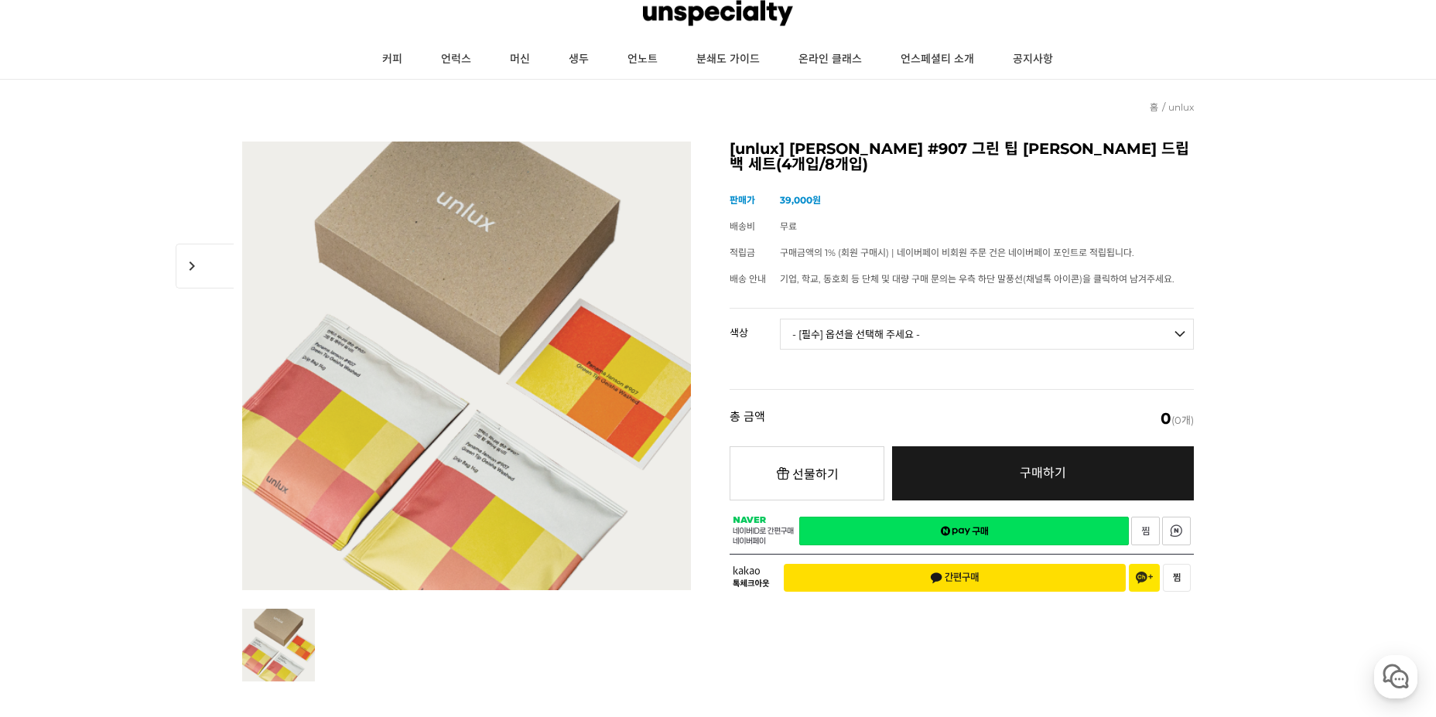
click at [779, 19] on img at bounding box center [718, 13] width 150 height 46
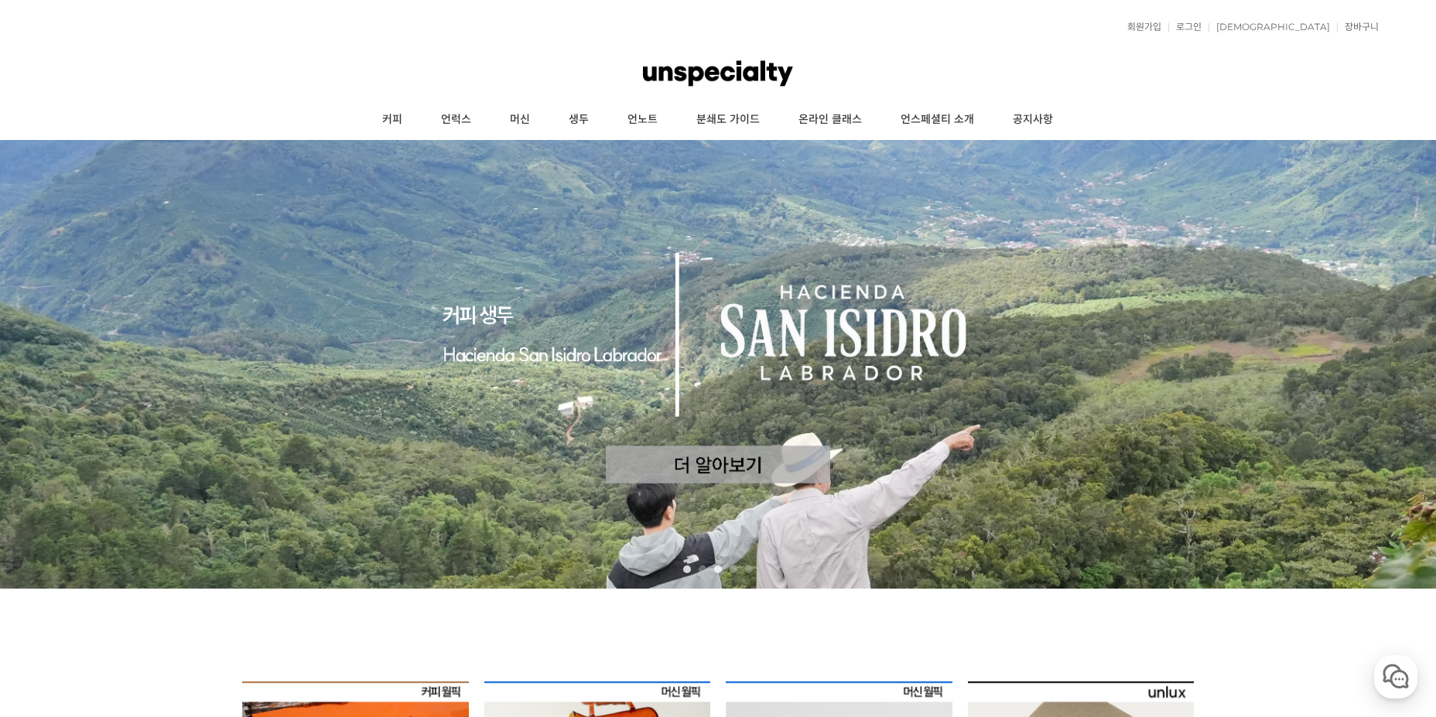
click at [689, 571] on link "1" at bounding box center [687, 570] width 8 height 8
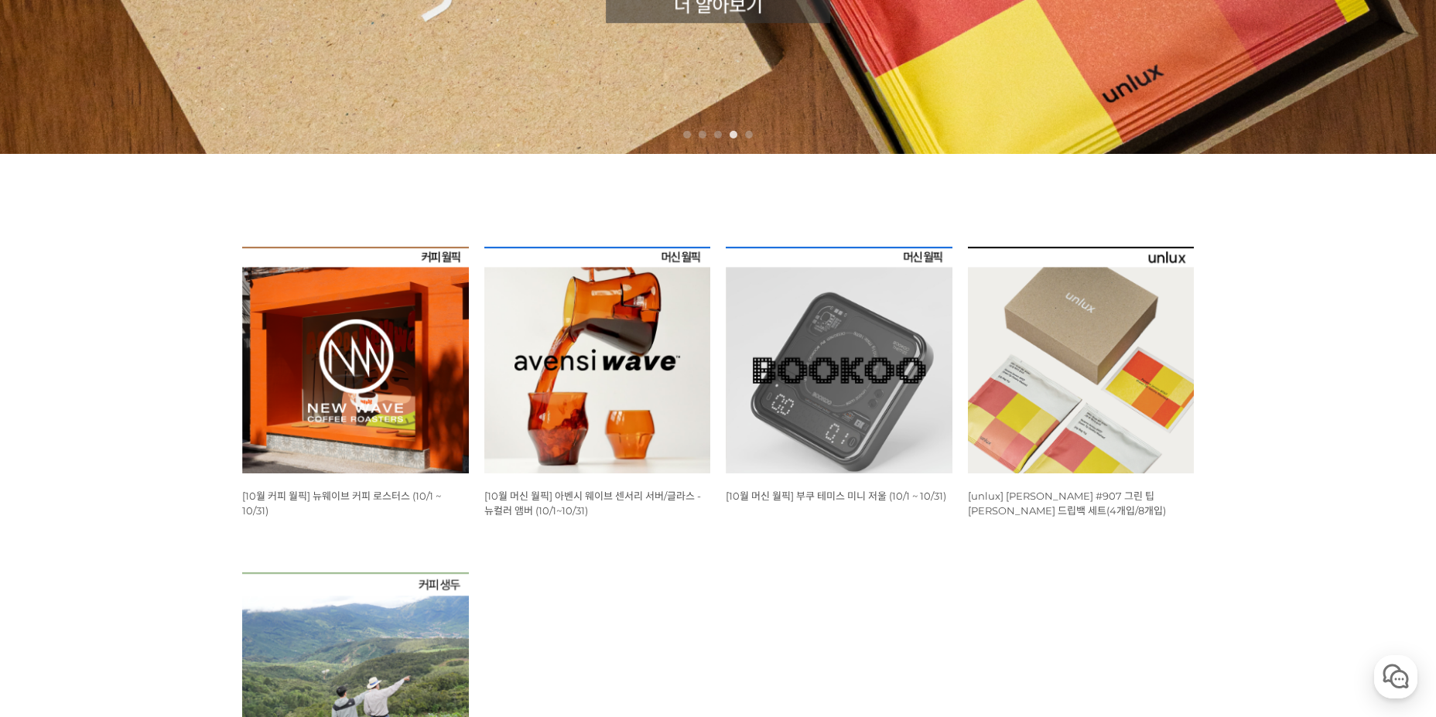
scroll to position [464, 0]
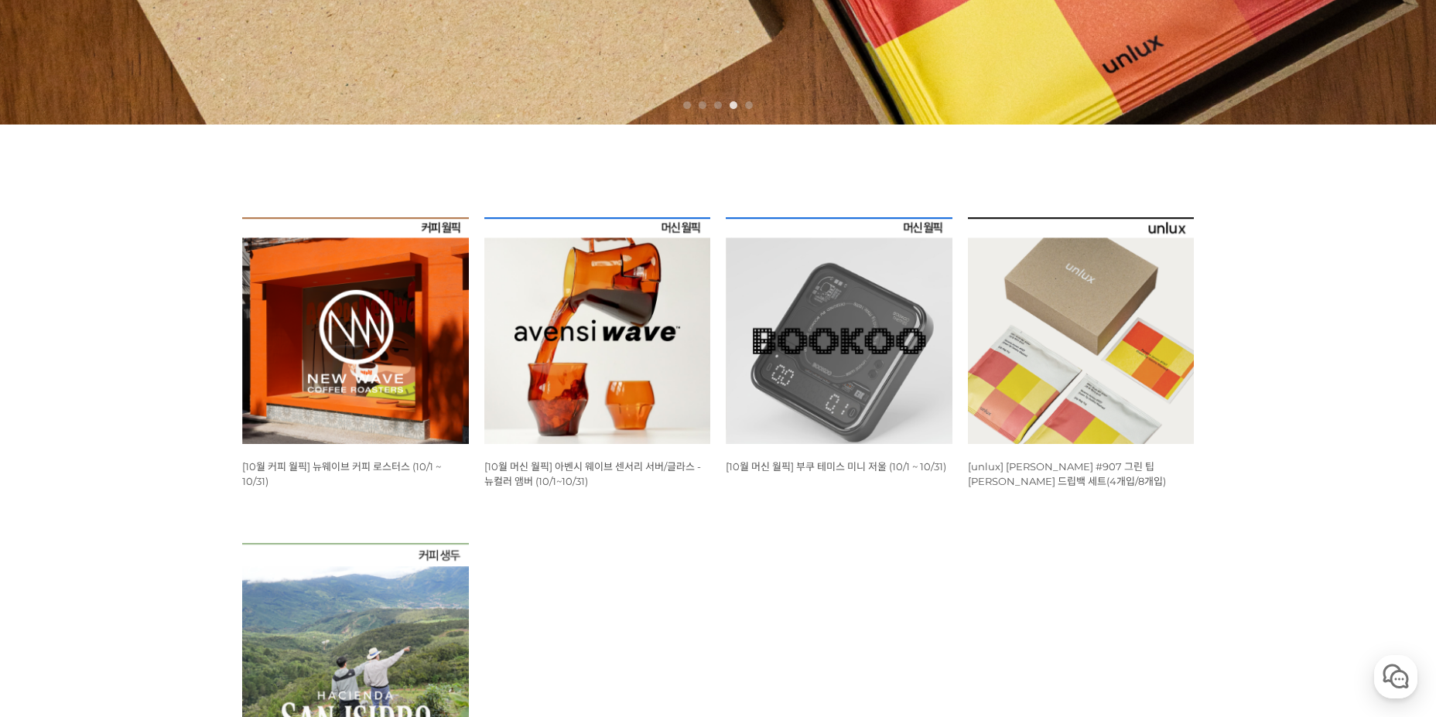
click at [435, 363] on img at bounding box center [355, 330] width 227 height 227
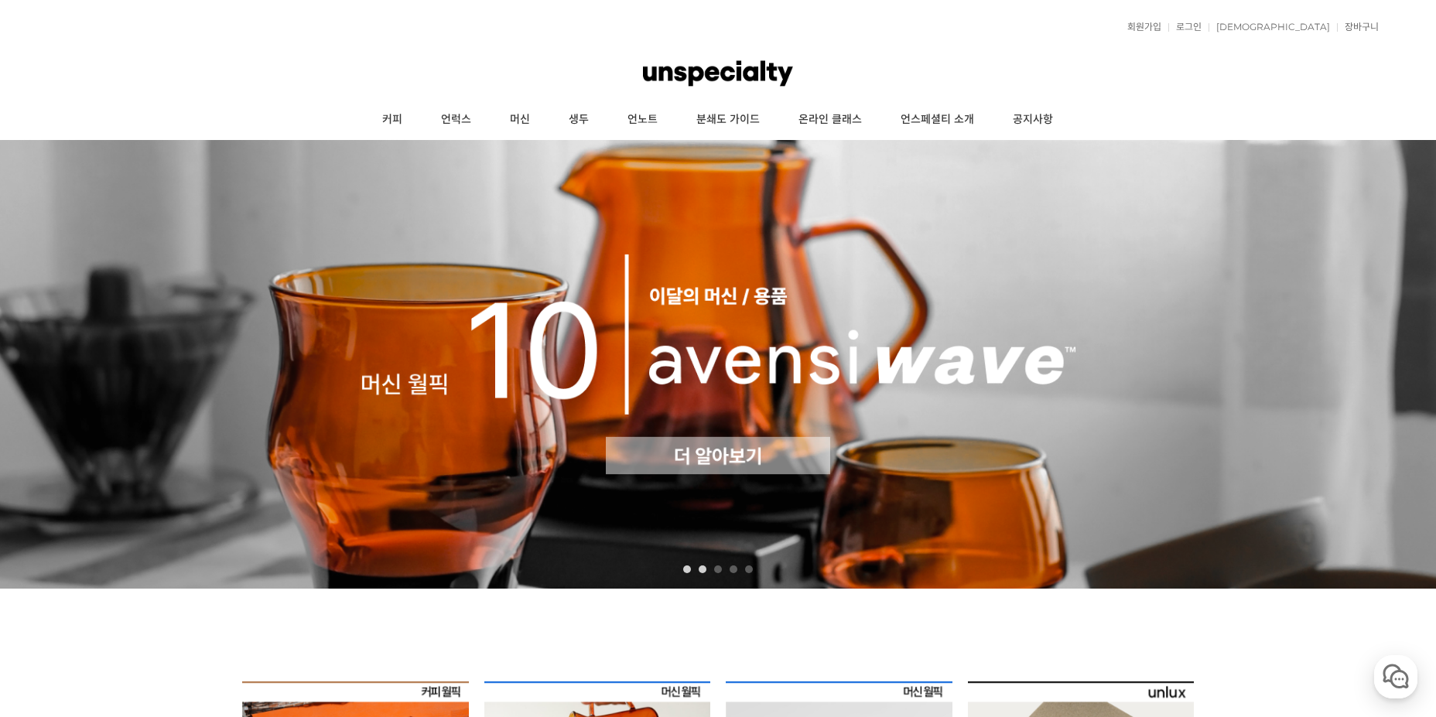
click at [690, 569] on link "1" at bounding box center [687, 570] width 8 height 8
click at [689, 569] on link "1" at bounding box center [687, 570] width 8 height 8
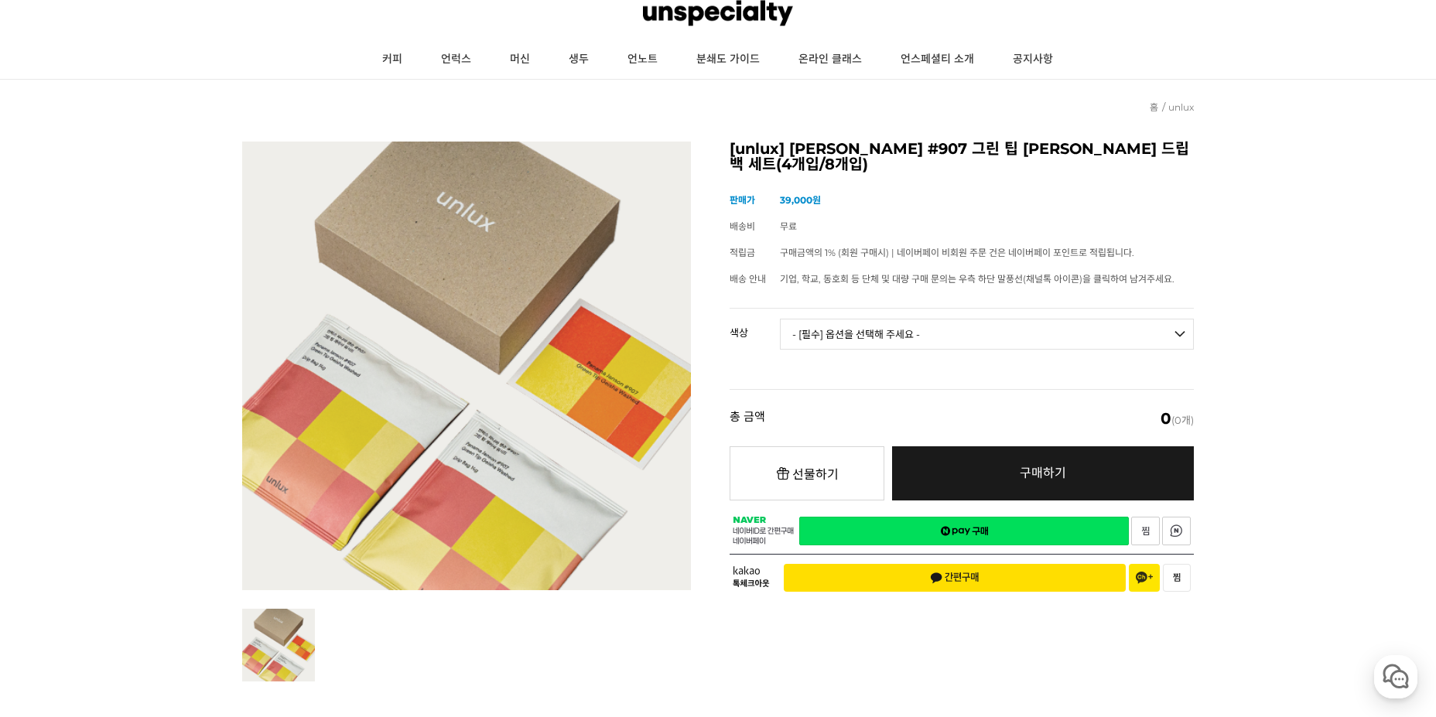
click at [732, 26] on img at bounding box center [718, 13] width 150 height 46
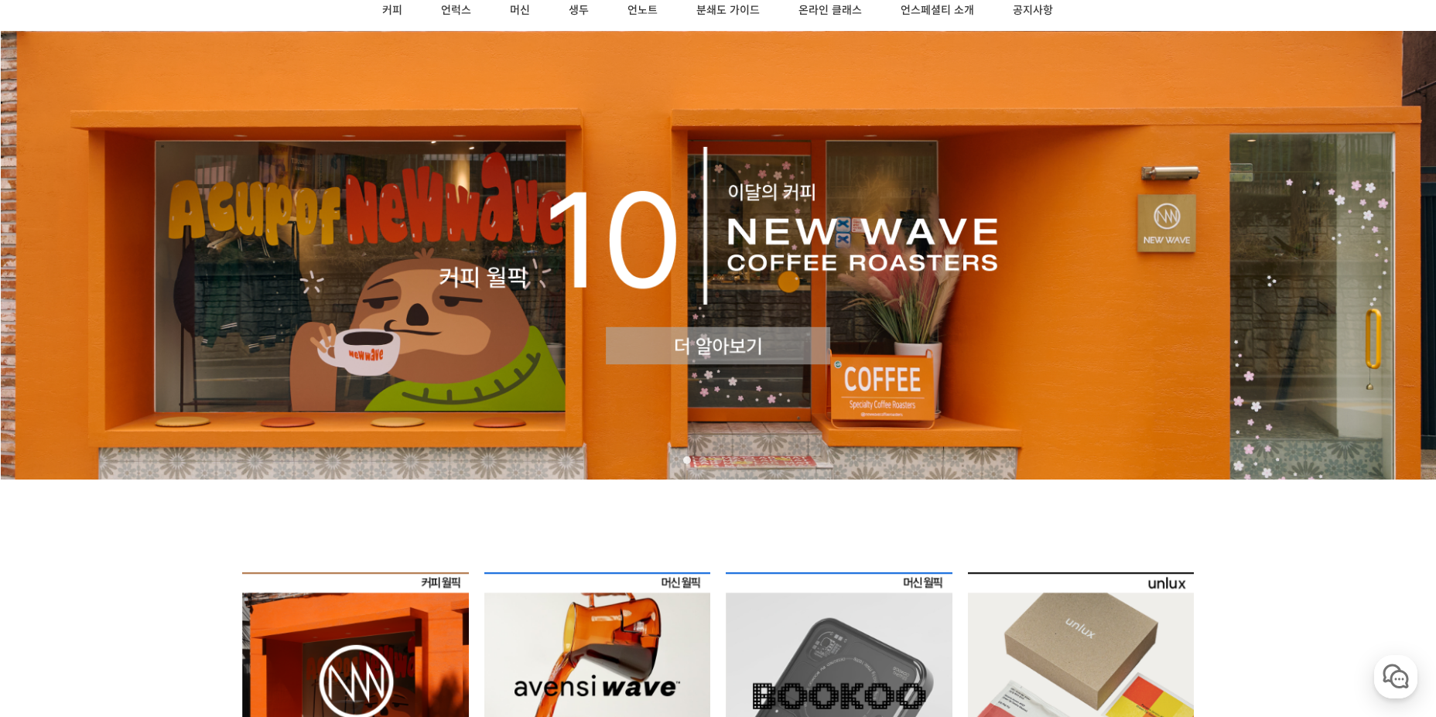
scroll to position [77, 0]
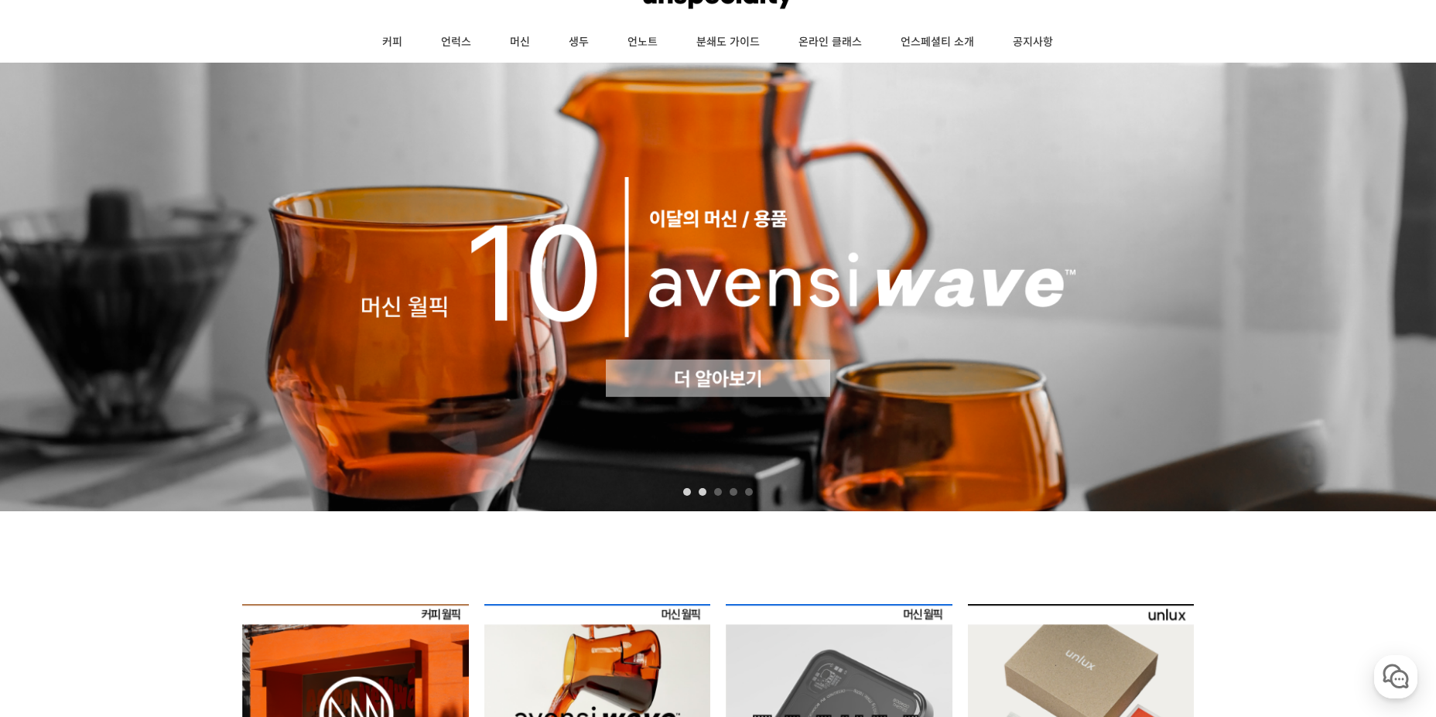
click at [685, 495] on link "1" at bounding box center [687, 492] width 8 height 8
click at [683, 494] on link "1" at bounding box center [687, 492] width 8 height 8
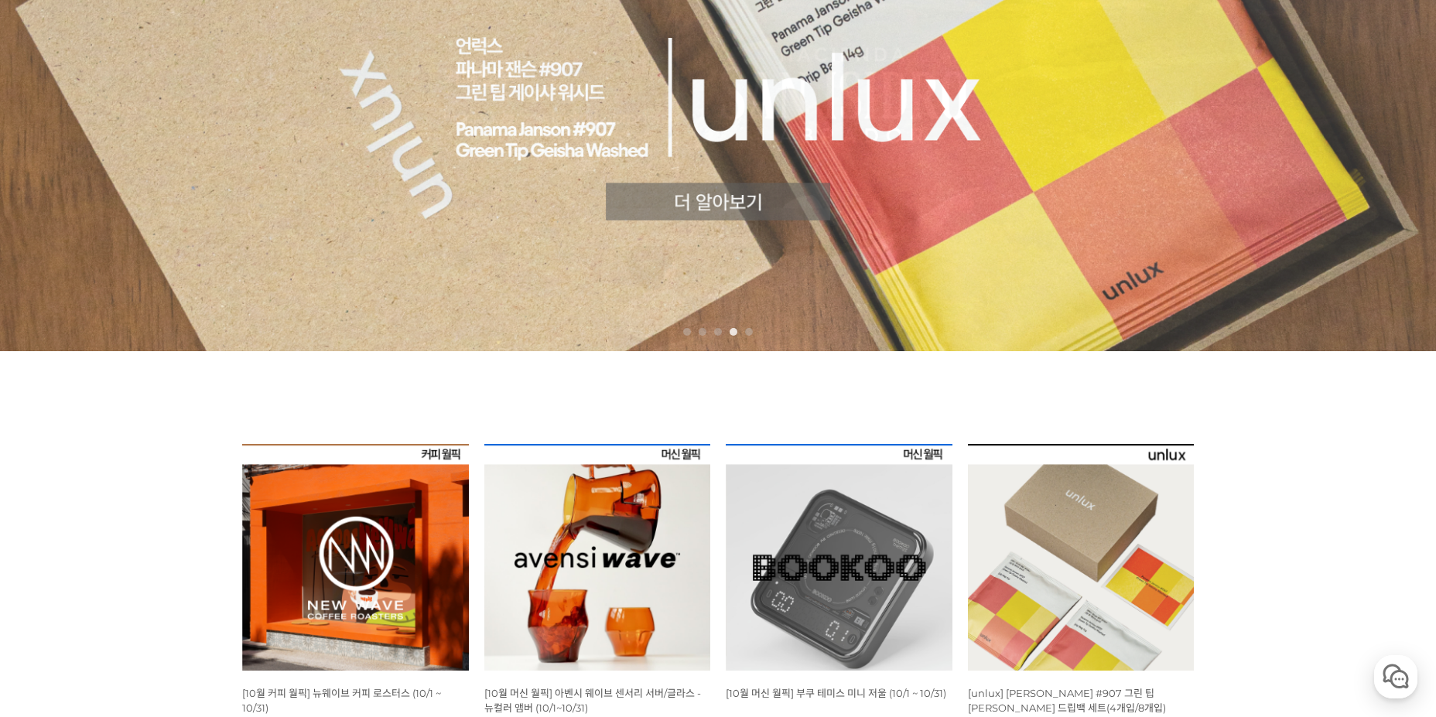
scroll to position [464, 0]
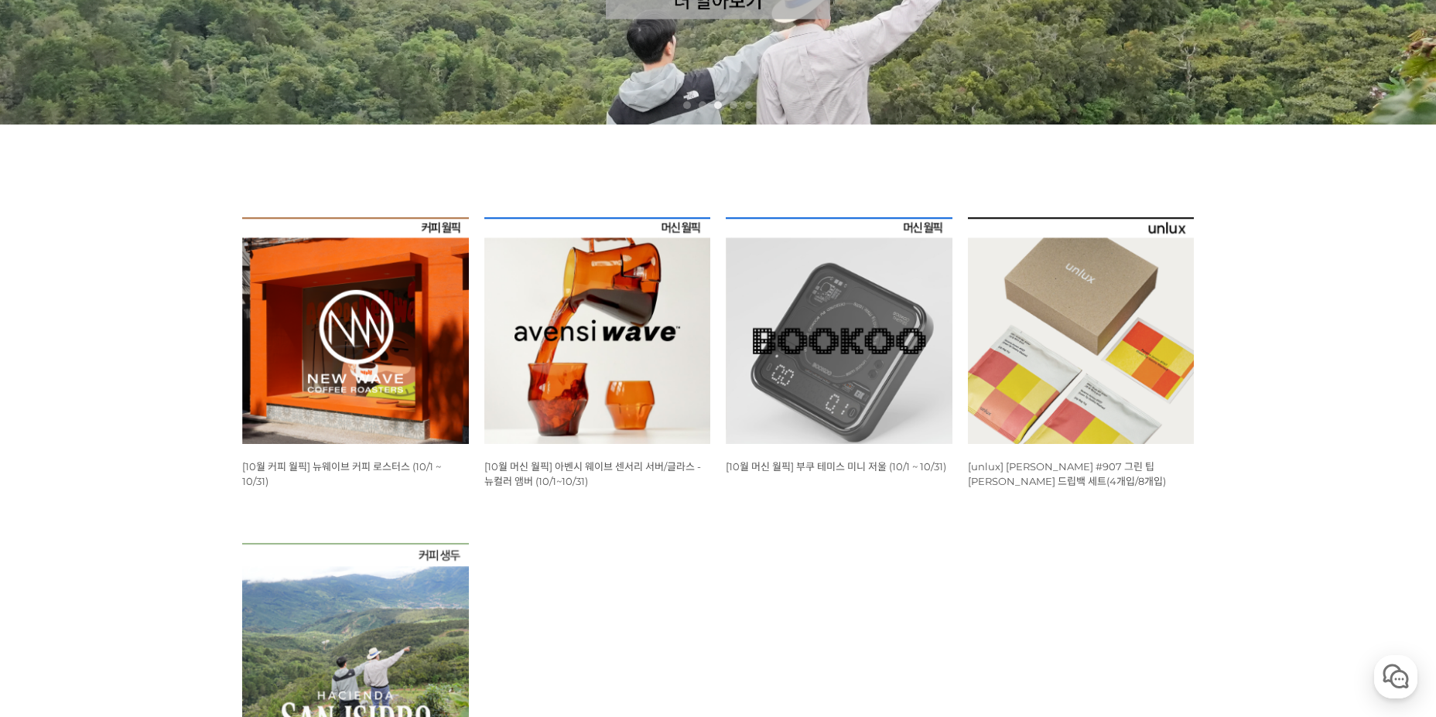
click at [916, 430] on img at bounding box center [839, 330] width 227 height 227
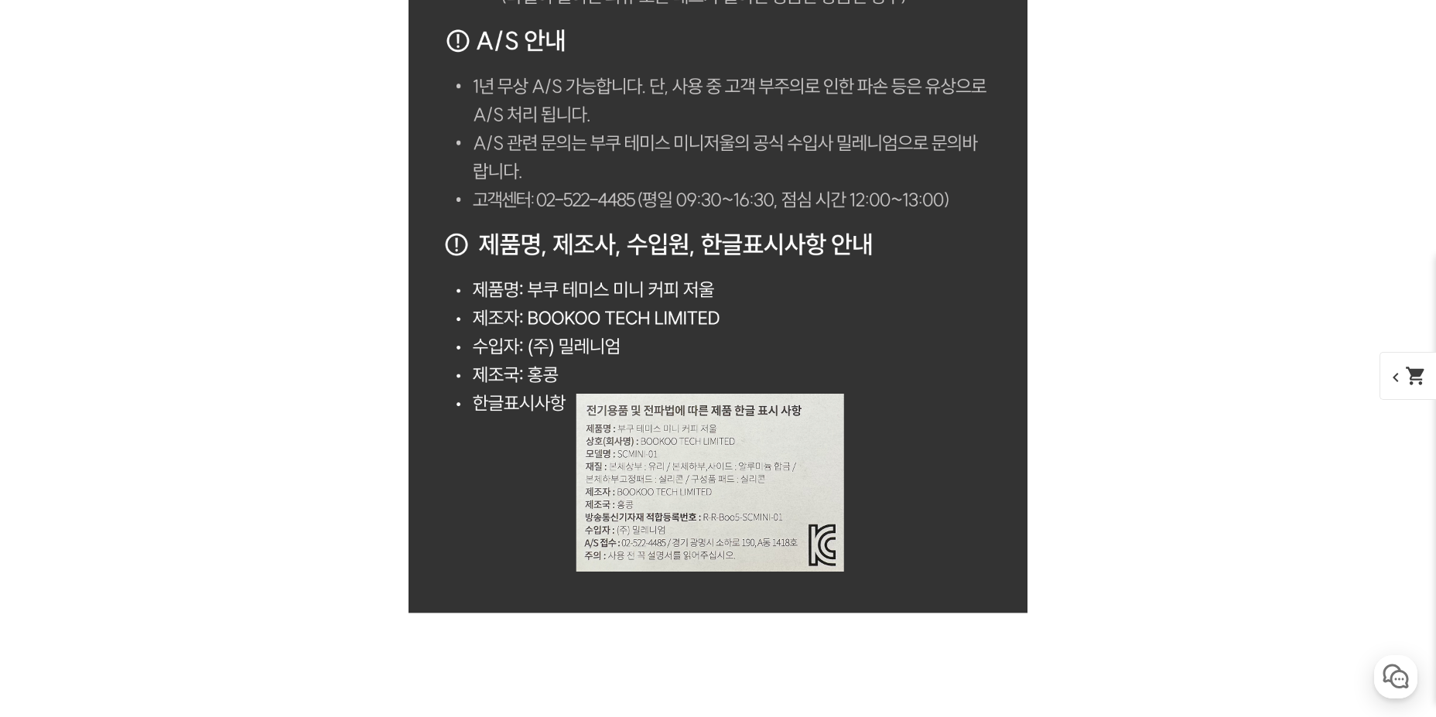
scroll to position [14080, 0]
